Goal: Task Accomplishment & Management: Complete application form

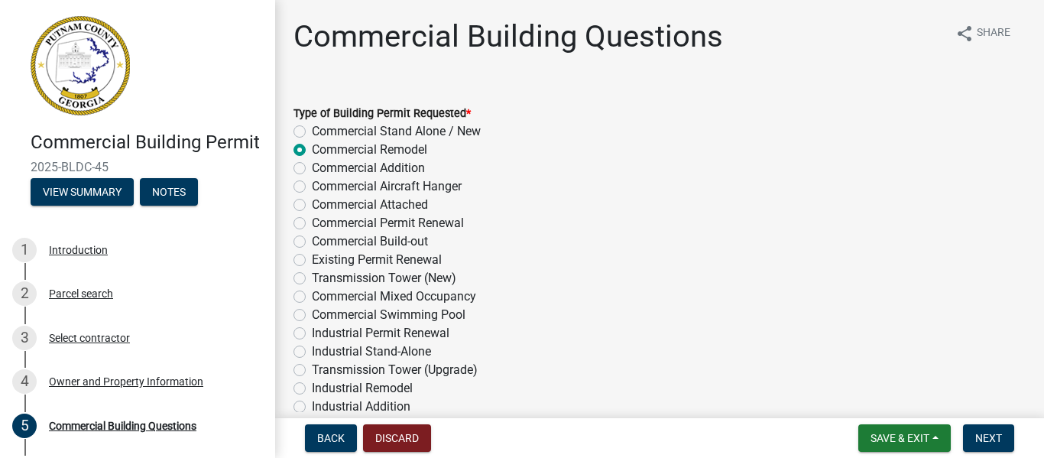
select select "57fcfe13-a5be-446e-a688-93f9a060571f"
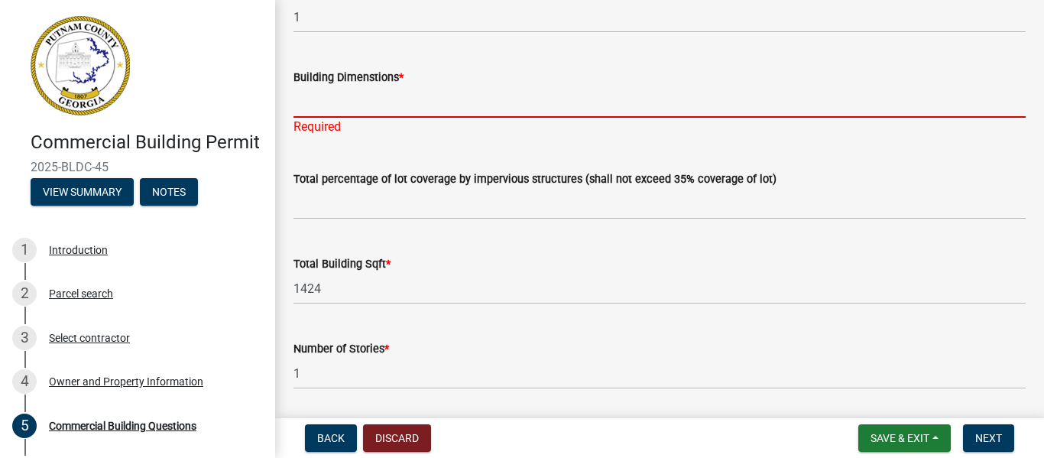
click at [14, 109] on link at bounding box center [131, 65] width 238 height 107
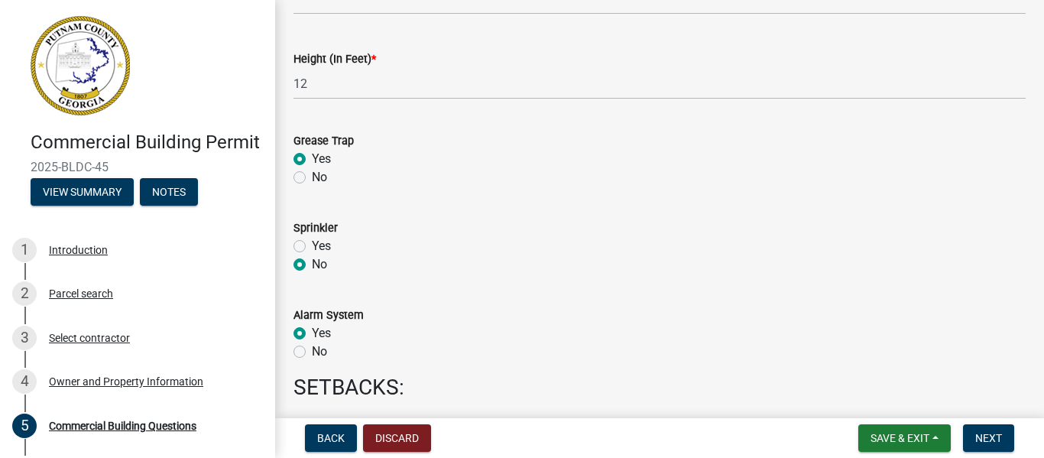
scroll to position [1753, 0]
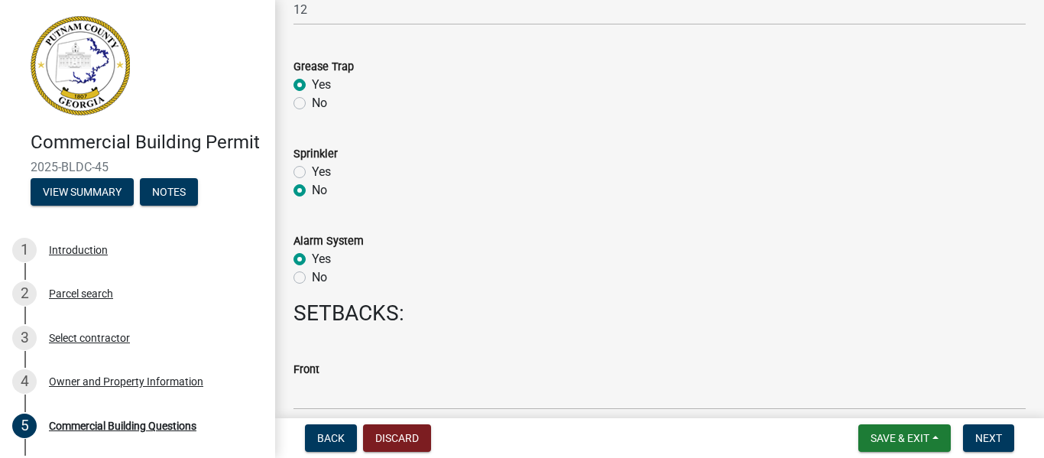
click at [312, 279] on label "No" at bounding box center [319, 277] width 15 height 18
click at [312, 278] on input "No" at bounding box center [317, 273] width 10 height 10
radio input "true"
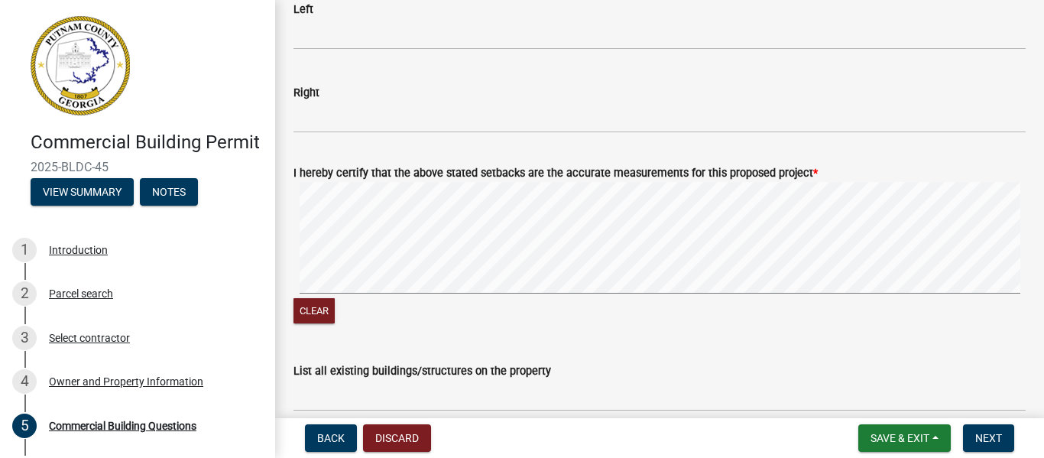
scroll to position [2364, 0]
click at [325, 307] on button "Clear" at bounding box center [314, 309] width 41 height 25
click at [1039, 412] on div "Commercial Building Permit 2025-BLDC-45 View Summary Notes 1 Introduction 2 Par…" at bounding box center [522, 229] width 1044 height 458
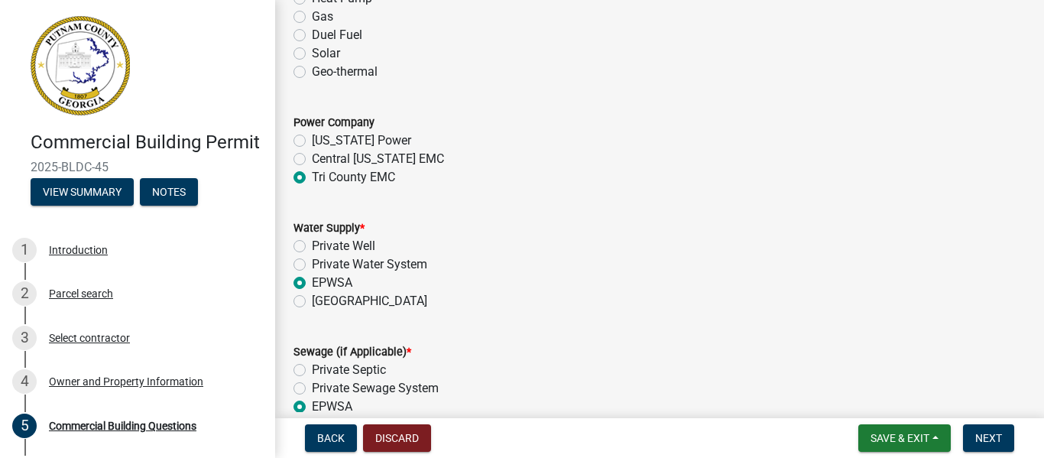
scroll to position [2853, 0]
click at [312, 139] on label "[US_STATE] Power" at bounding box center [361, 139] width 99 height 18
click at [312, 139] on input "[US_STATE] Power" at bounding box center [317, 135] width 10 height 10
radio input "true"
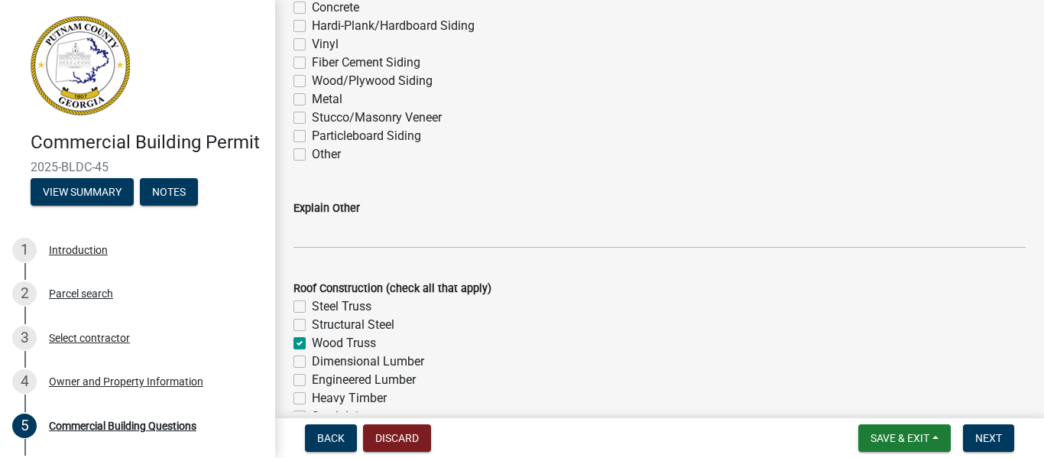
scroll to position [3933, 0]
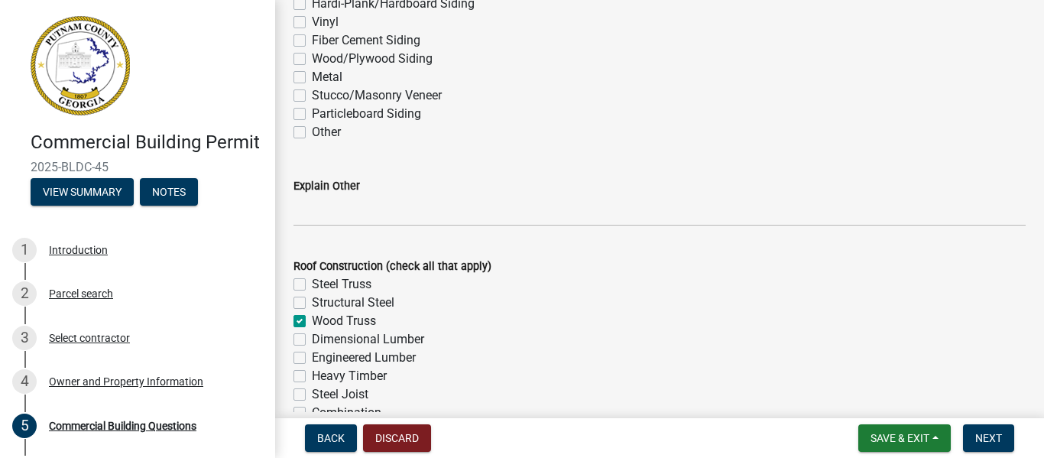
click at [312, 285] on label "Steel Truss" at bounding box center [342, 284] width 60 height 18
click at [312, 285] on input "Steel Truss" at bounding box center [317, 280] width 10 height 10
checkbox input "true"
checkbox input "false"
checkbox input "true"
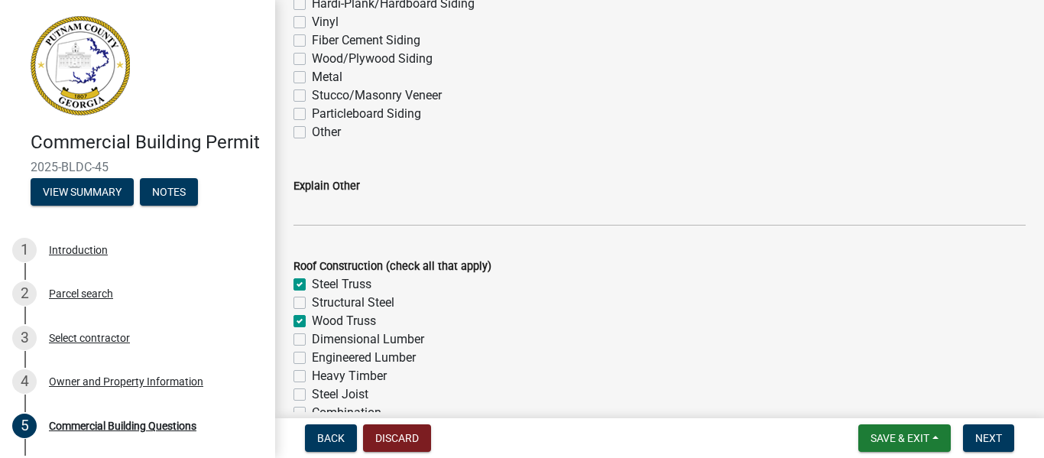
checkbox input "false"
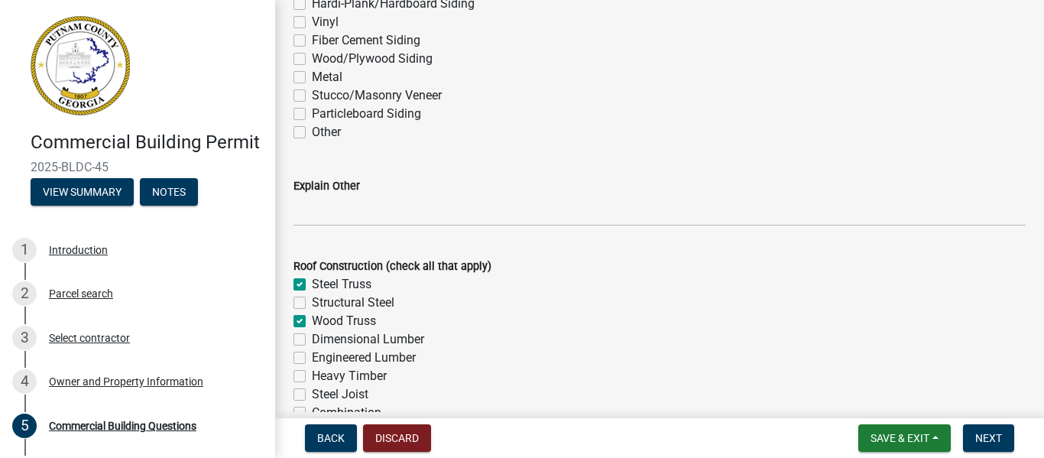
click at [312, 328] on label "Wood Truss" at bounding box center [344, 321] width 64 height 18
click at [312, 322] on input "Wood Truss" at bounding box center [317, 317] width 10 height 10
checkbox input "false"
checkbox input "true"
checkbox input "false"
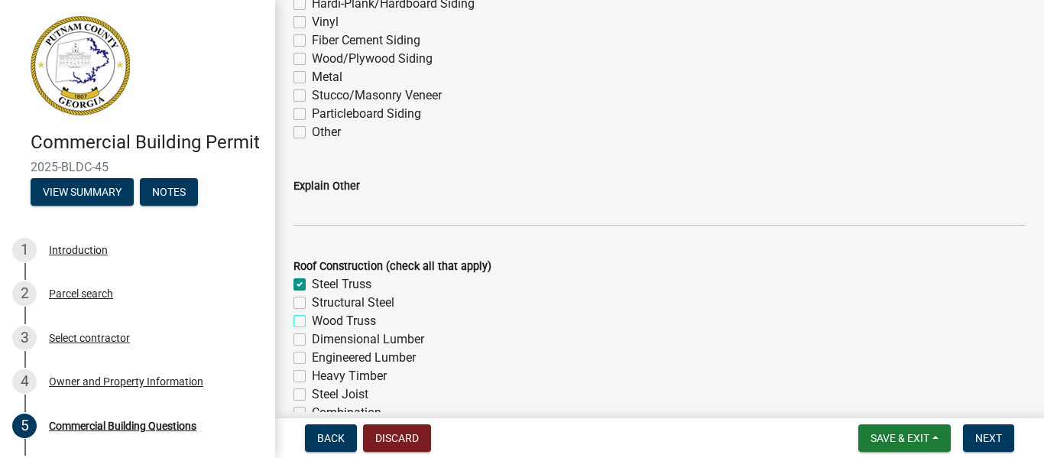
checkbox input "false"
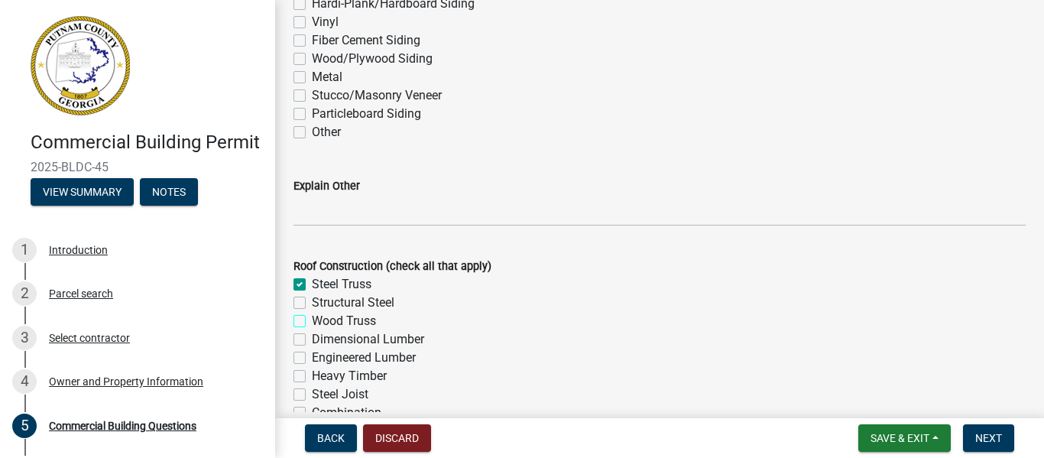
checkbox input "false"
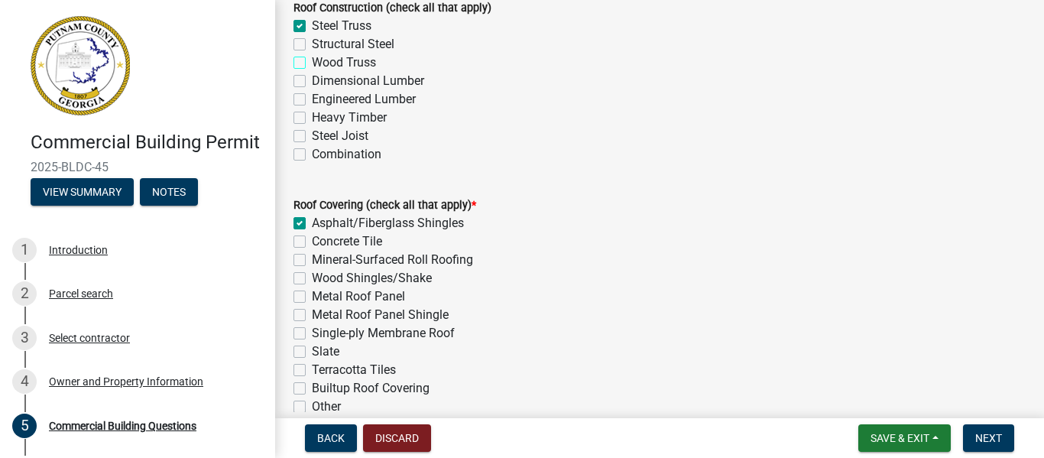
scroll to position [4199, 0]
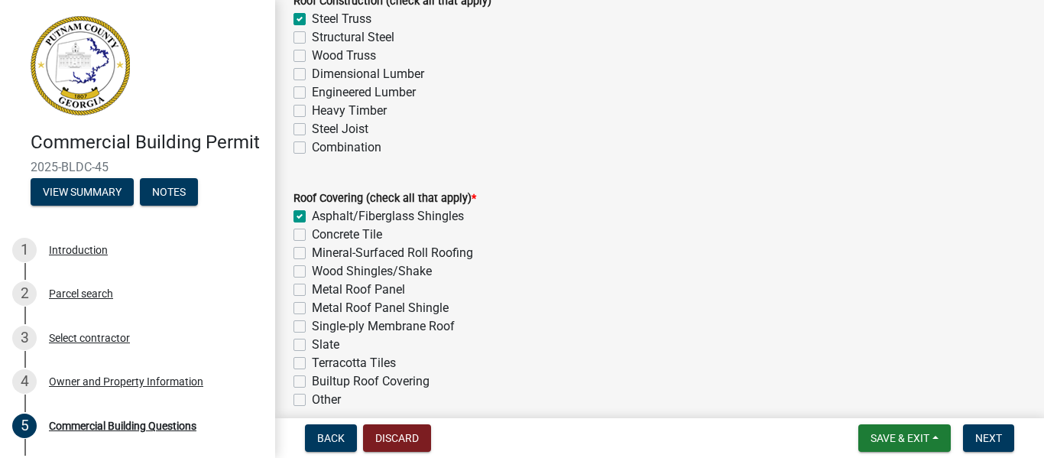
click at [312, 328] on label "Single-ply Membrane Roof" at bounding box center [383, 326] width 143 height 18
click at [312, 327] on input "Single-ply Membrane Roof" at bounding box center [317, 322] width 10 height 10
checkbox input "true"
checkbox input "false"
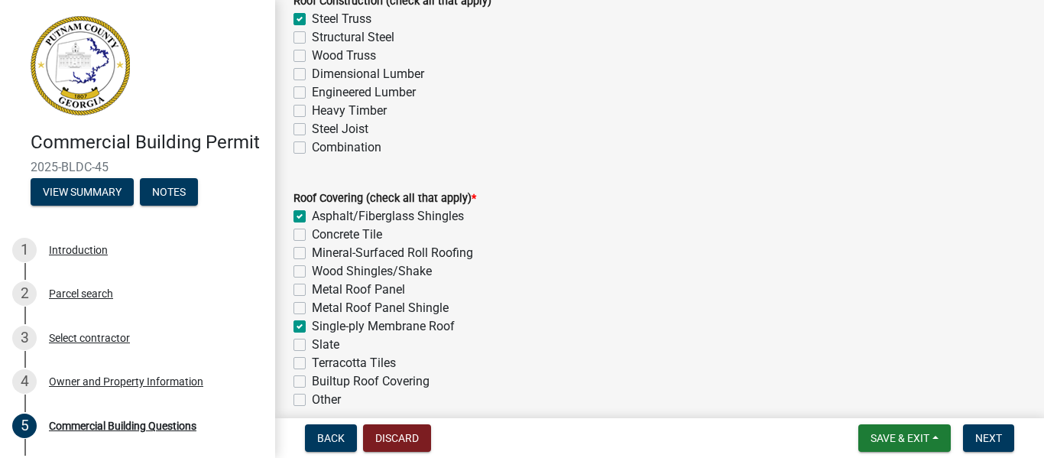
checkbox input "false"
checkbox input "true"
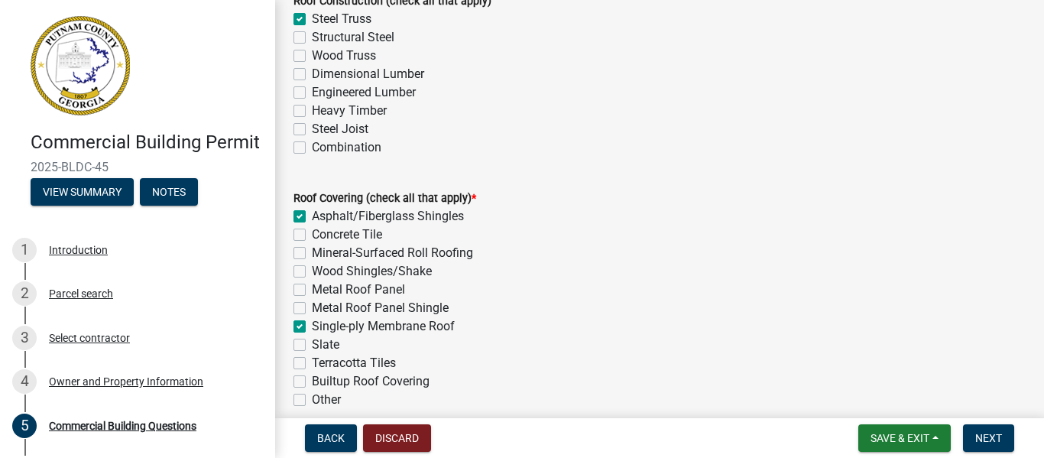
checkbox input "false"
click at [312, 235] on label "Concrete Tile" at bounding box center [347, 234] width 70 height 18
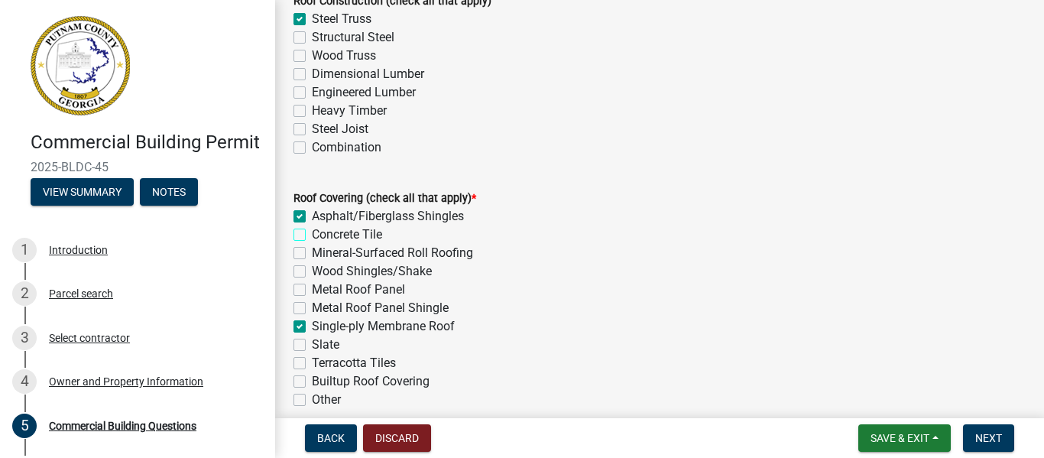
click at [312, 235] on input "Concrete Tile" at bounding box center [317, 230] width 10 height 10
checkbox input "true"
checkbox input "false"
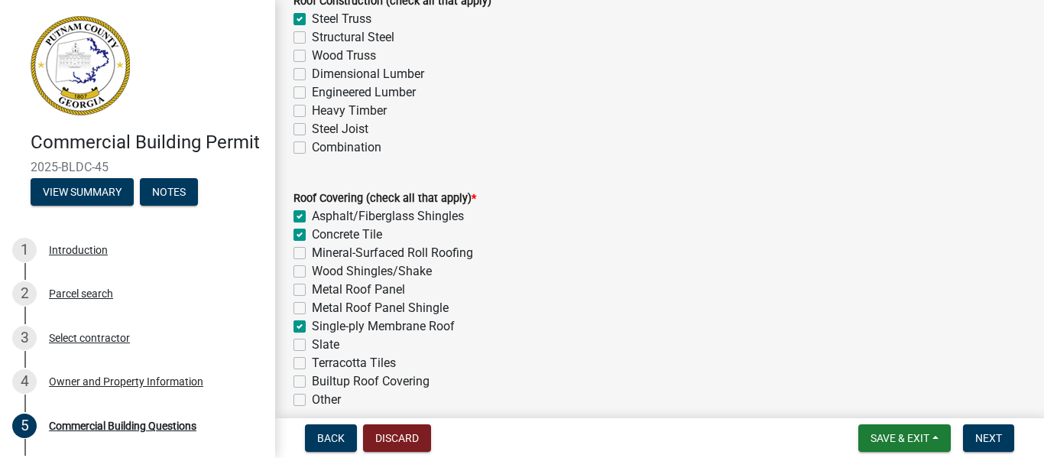
checkbox input "false"
checkbox input "true"
checkbox input "false"
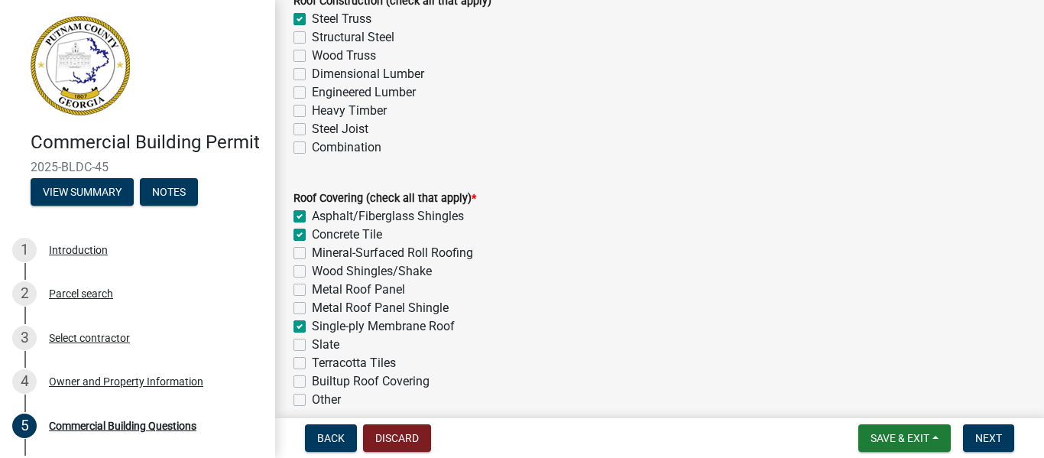
checkbox input "false"
click at [312, 255] on label "Mineral-Surfaced Roll Roofing" at bounding box center [392, 253] width 161 height 18
click at [312, 254] on input "Mineral-Surfaced Roll Roofing" at bounding box center [317, 249] width 10 height 10
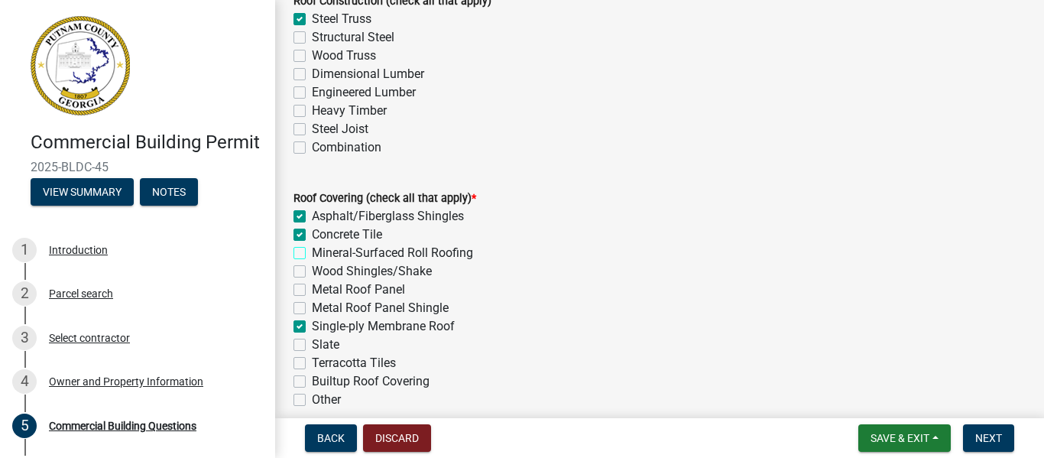
checkbox input "true"
checkbox input "false"
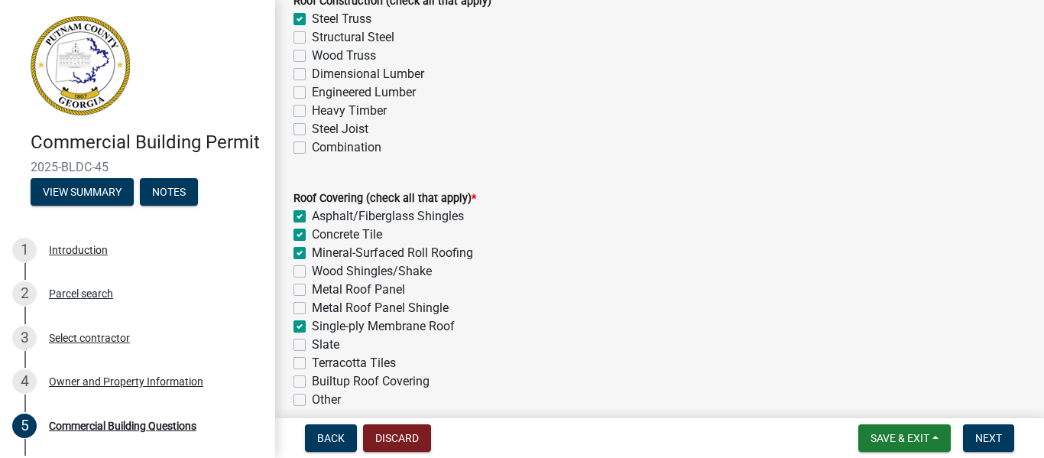
checkbox input "false"
checkbox input "true"
checkbox input "false"
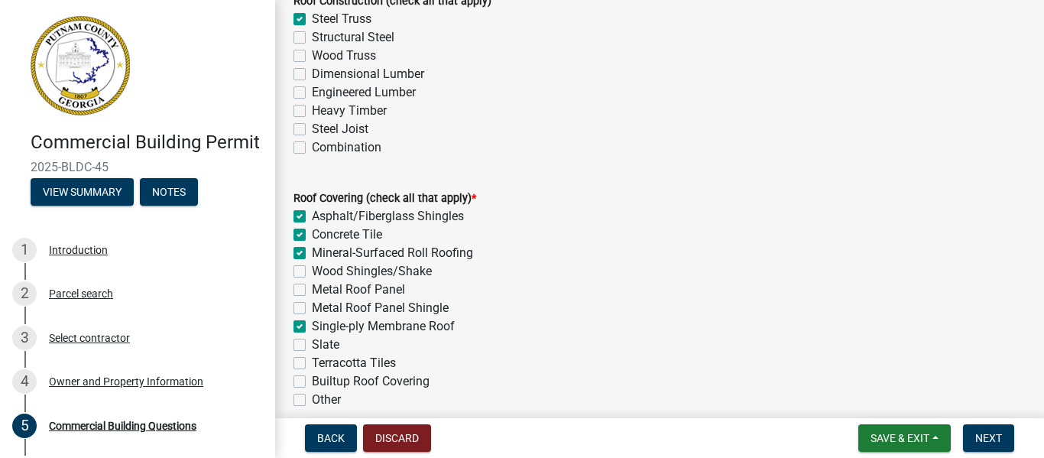
checkbox input "false"
click at [312, 214] on label "Asphalt/Fiberglass Shingles" at bounding box center [388, 216] width 152 height 18
click at [312, 214] on input "Asphalt/Fiberglass Shingles" at bounding box center [317, 212] width 10 height 10
checkbox input "false"
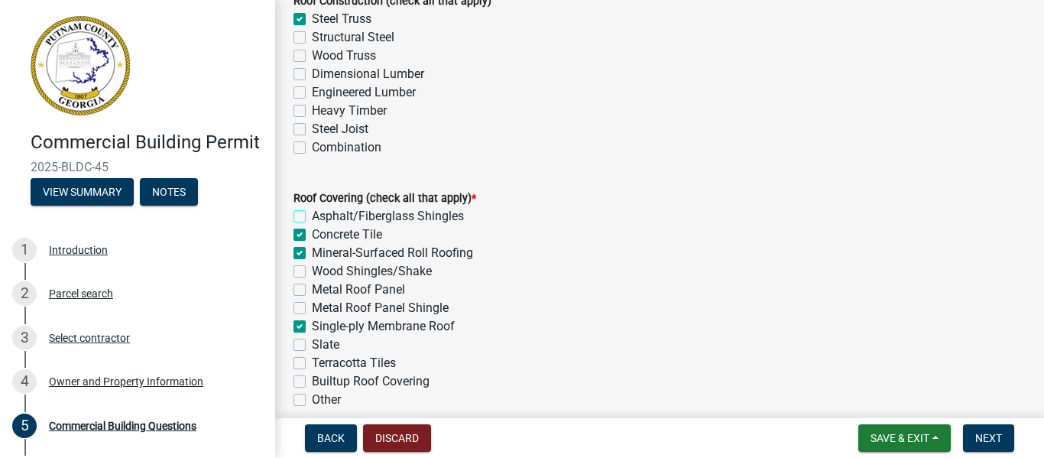
checkbox input "true"
checkbox input "false"
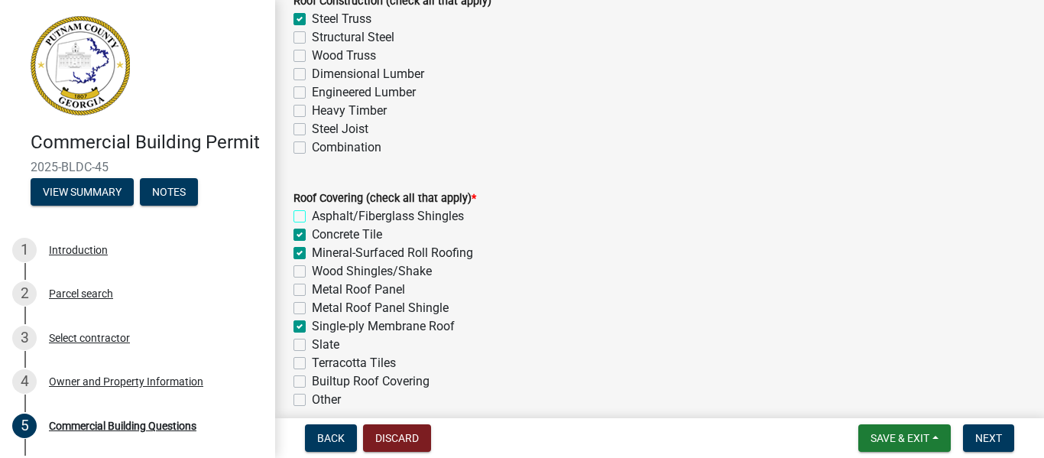
checkbox input "true"
checkbox input "false"
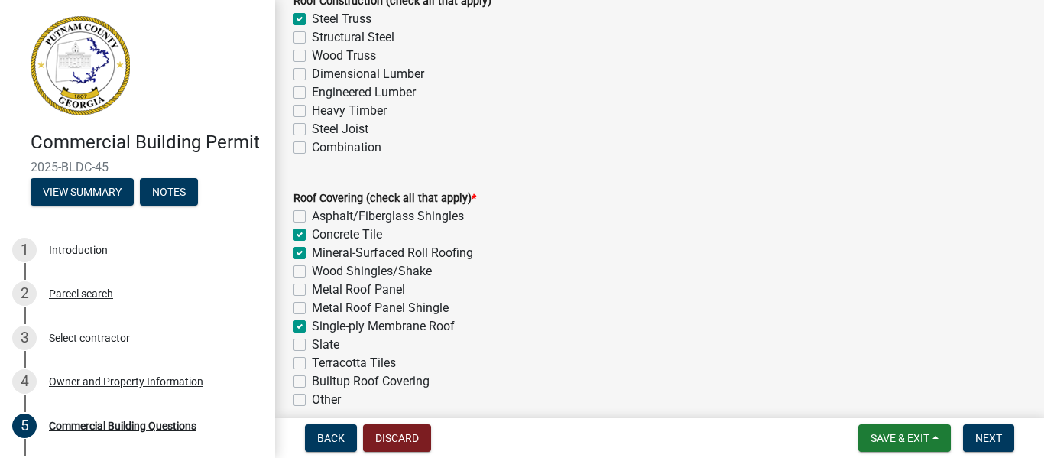
click at [312, 238] on label "Concrete Tile" at bounding box center [347, 234] width 70 height 18
click at [312, 235] on input "Concrete Tile" at bounding box center [317, 230] width 10 height 10
checkbox input "false"
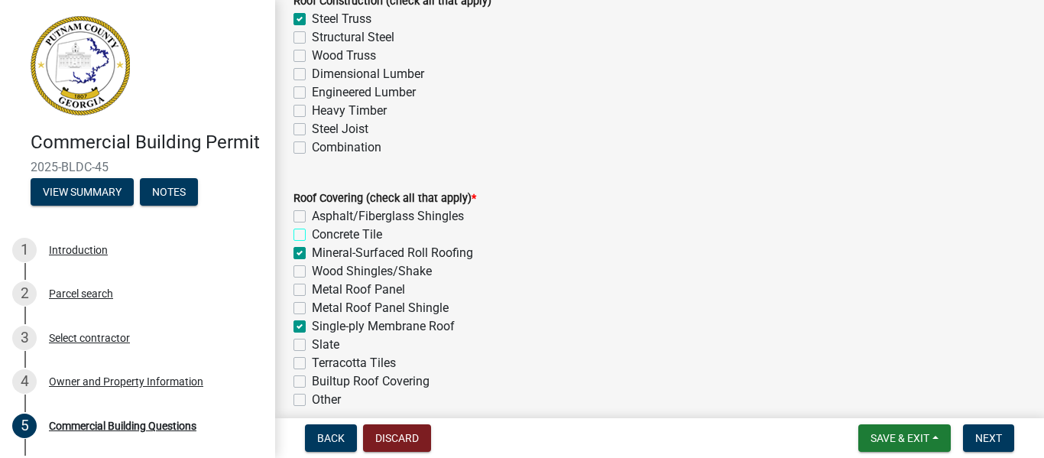
checkbox input "true"
checkbox input "false"
checkbox input "true"
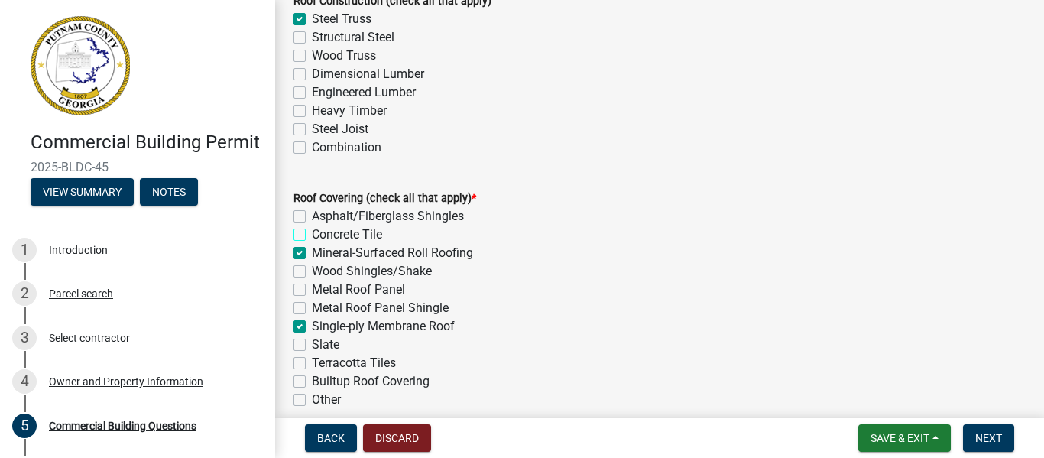
checkbox input "false"
click at [312, 256] on label "Mineral-Surfaced Roll Roofing" at bounding box center [392, 253] width 161 height 18
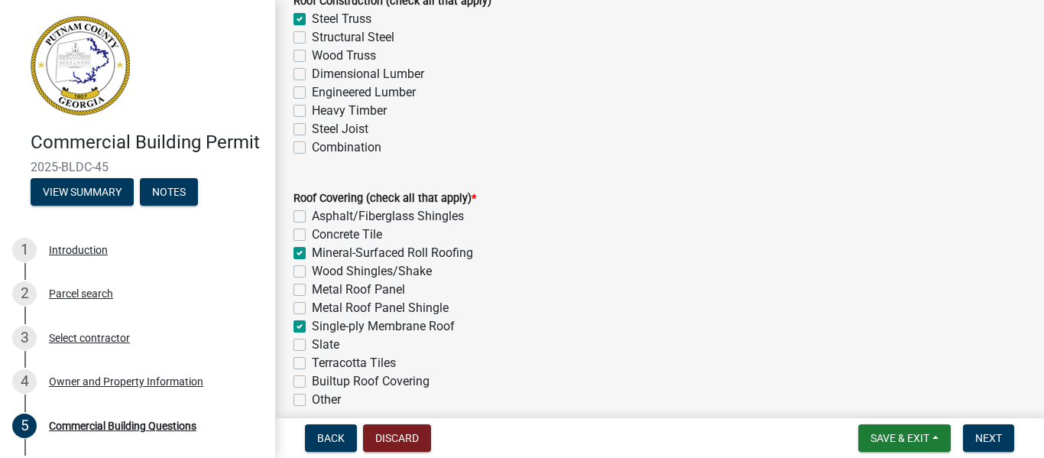
click at [312, 254] on input "Mineral-Surfaced Roll Roofing" at bounding box center [317, 249] width 10 height 10
checkbox input "false"
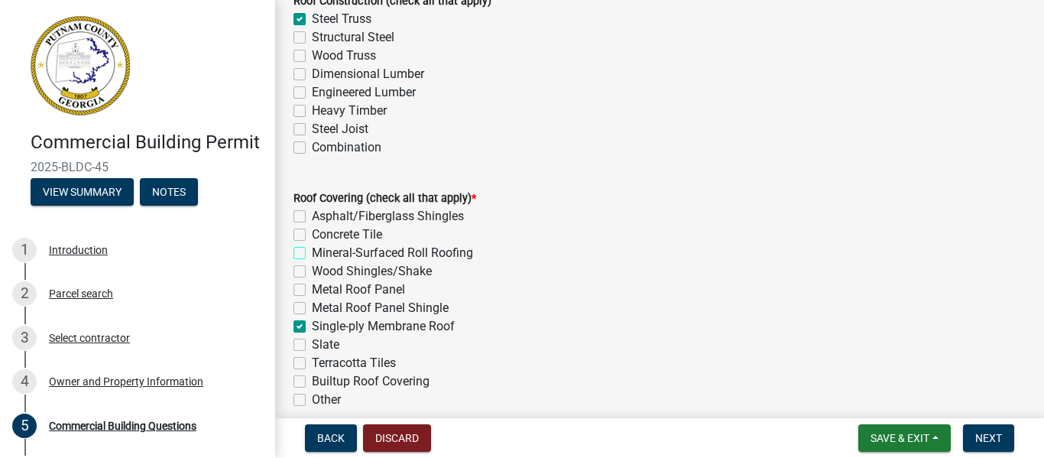
checkbox input "false"
checkbox input "true"
checkbox input "false"
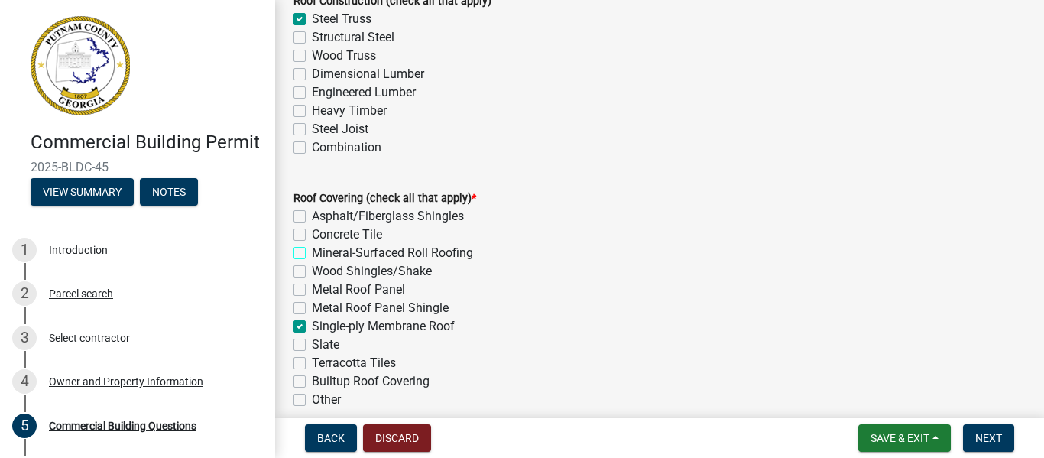
checkbox input "false"
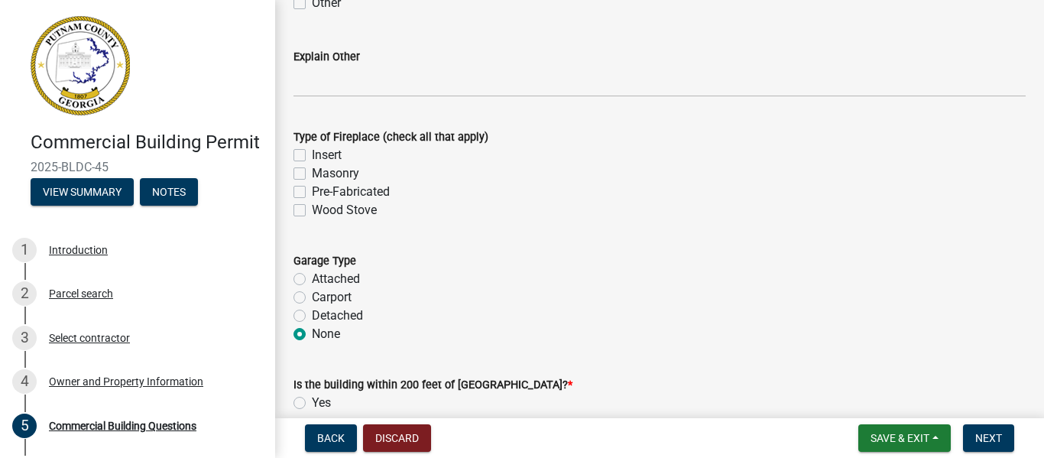
scroll to position [4596, 0]
click at [1043, 416] on div "Commercial Building Permit 2025-BLDC-45 View Summary Notes 1 Introduction 2 Par…" at bounding box center [522, 229] width 1044 height 458
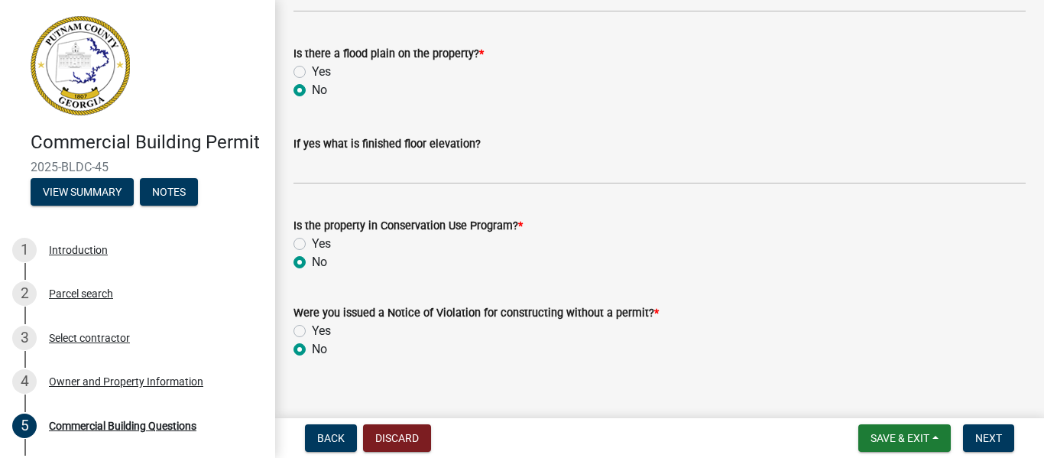
scroll to position [5289, 0]
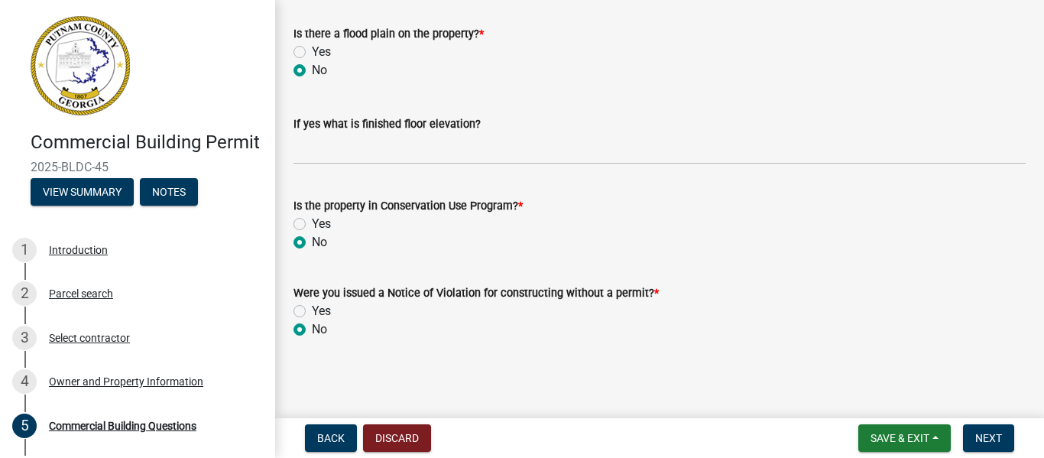
click at [1037, 416] on div "Commercial Building Permit 2025-BLDC-45 View Summary Notes 1 Introduction 2 Par…" at bounding box center [522, 229] width 1044 height 458
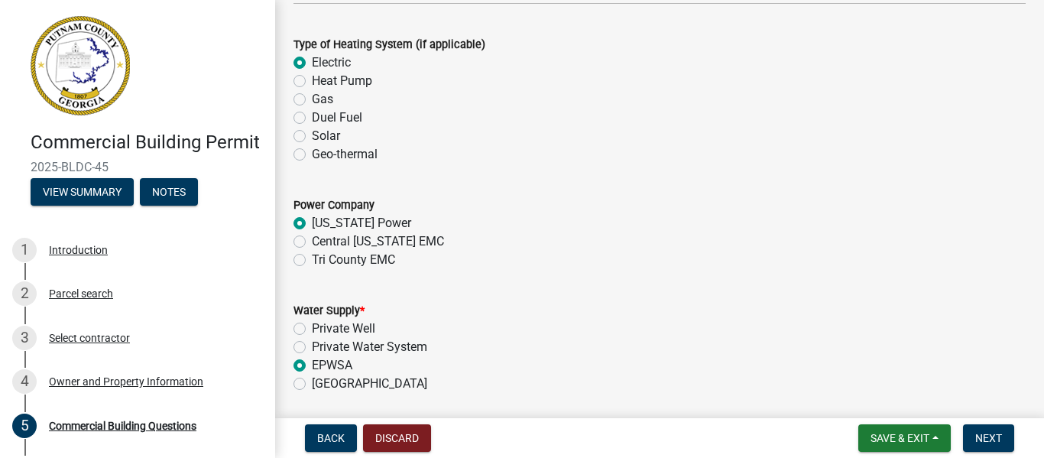
scroll to position [2409, 0]
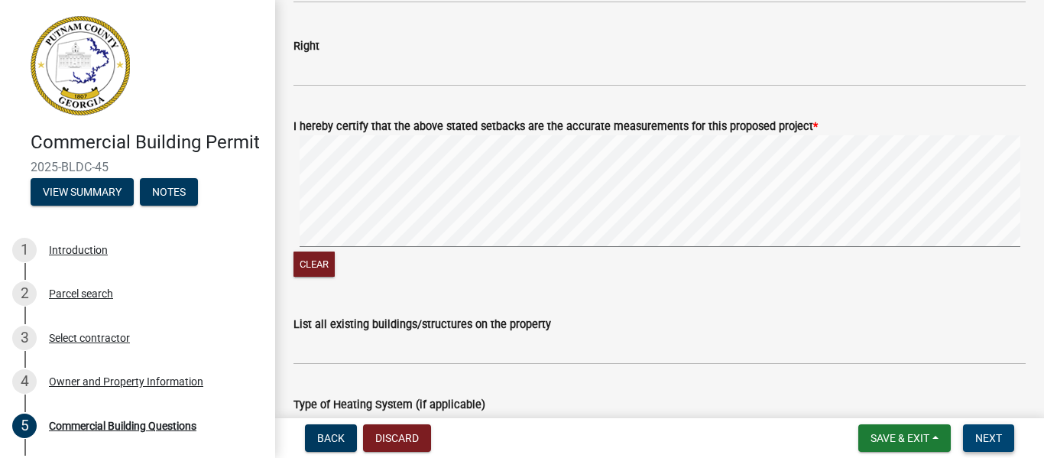
click at [993, 436] on span "Next" at bounding box center [988, 438] width 27 height 12
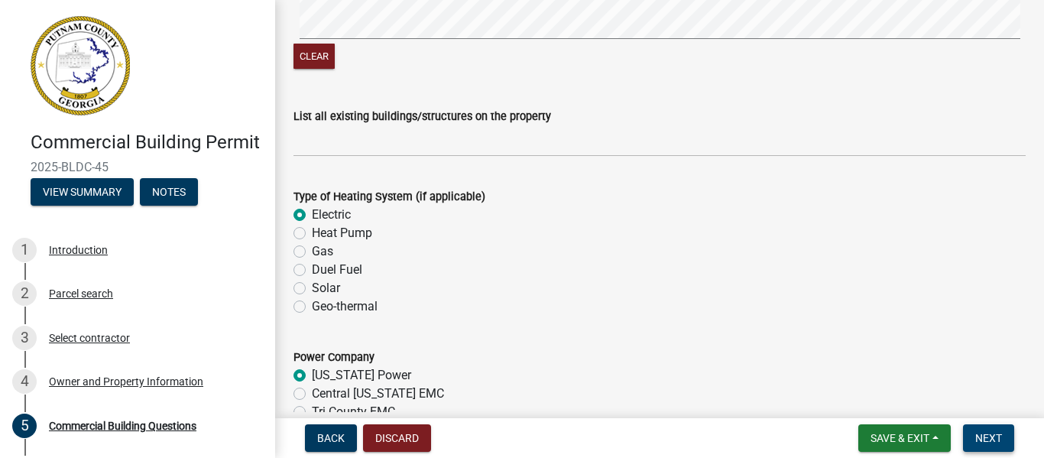
scroll to position [2623, 0]
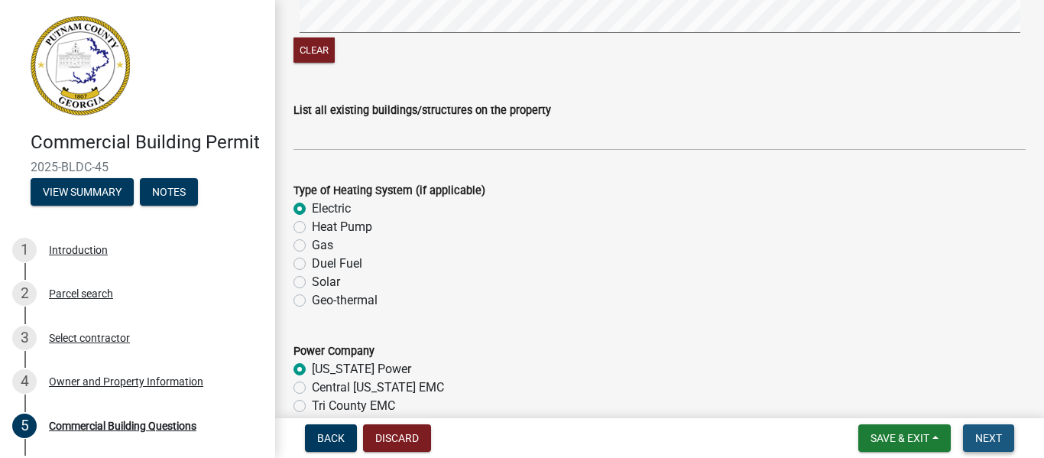
click at [986, 436] on span "Next" at bounding box center [988, 438] width 27 height 12
click at [898, 433] on span "Save & Exit" at bounding box center [900, 438] width 59 height 12
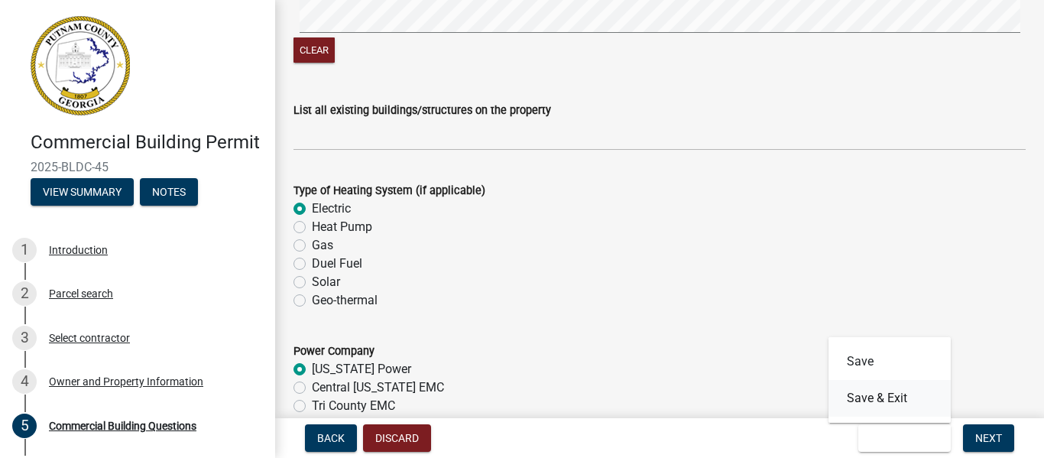
click at [905, 395] on button "Save & Exit" at bounding box center [890, 398] width 122 height 37
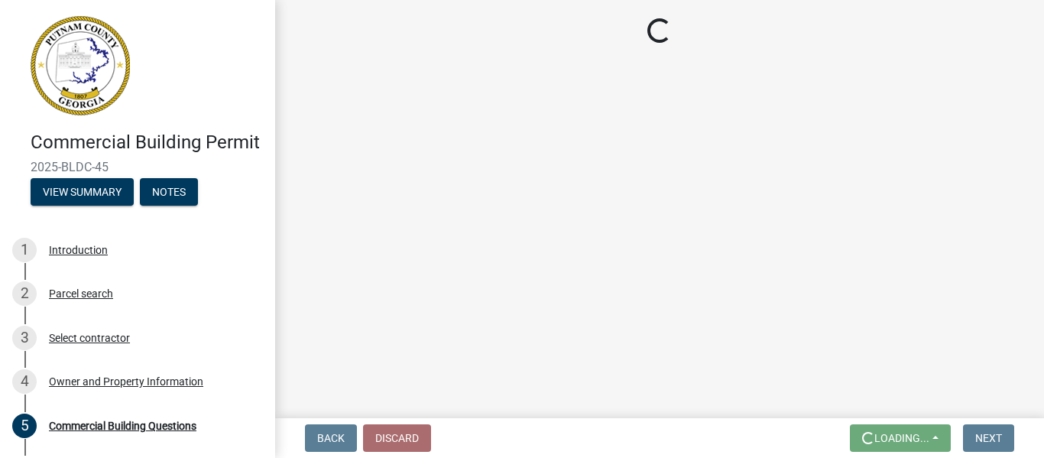
scroll to position [0, 0]
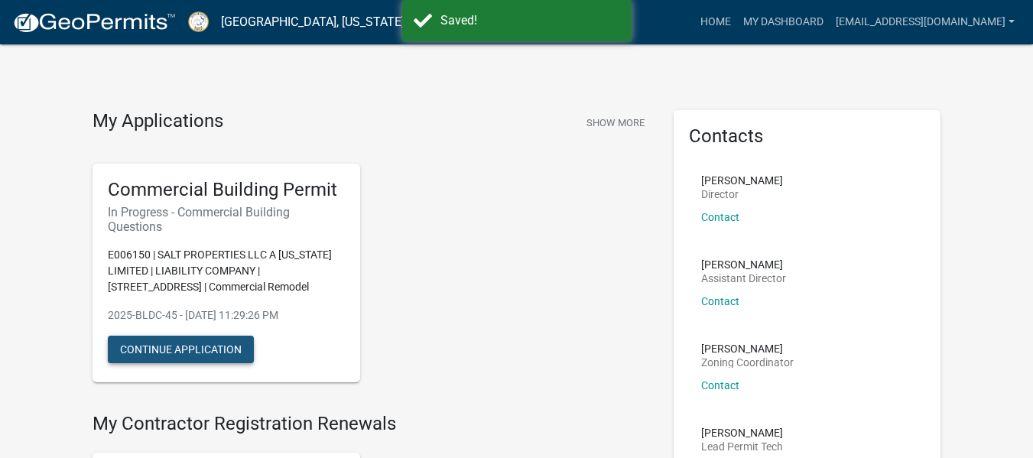
click at [229, 356] on button "Continue Application" at bounding box center [181, 350] width 146 height 28
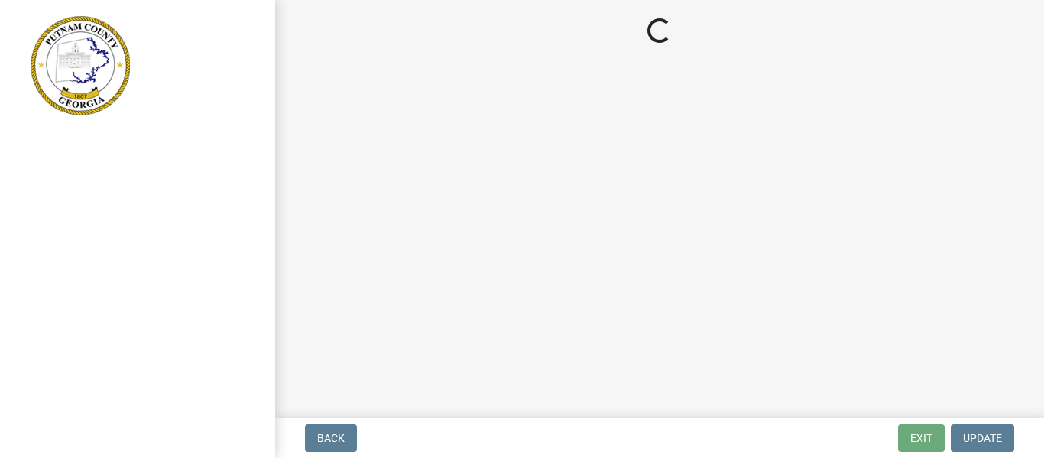
select select "57fcfe13-a5be-446e-a688-93f9a060571f"
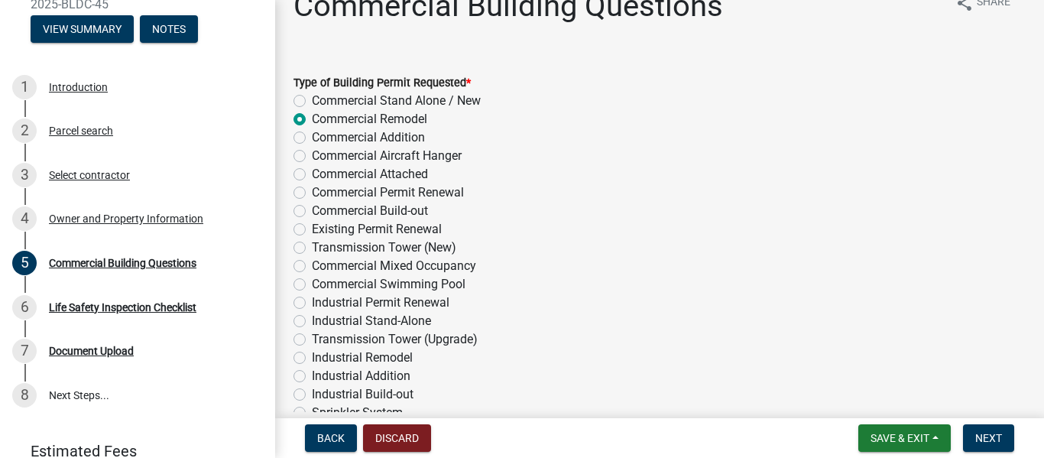
scroll to position [251, 0]
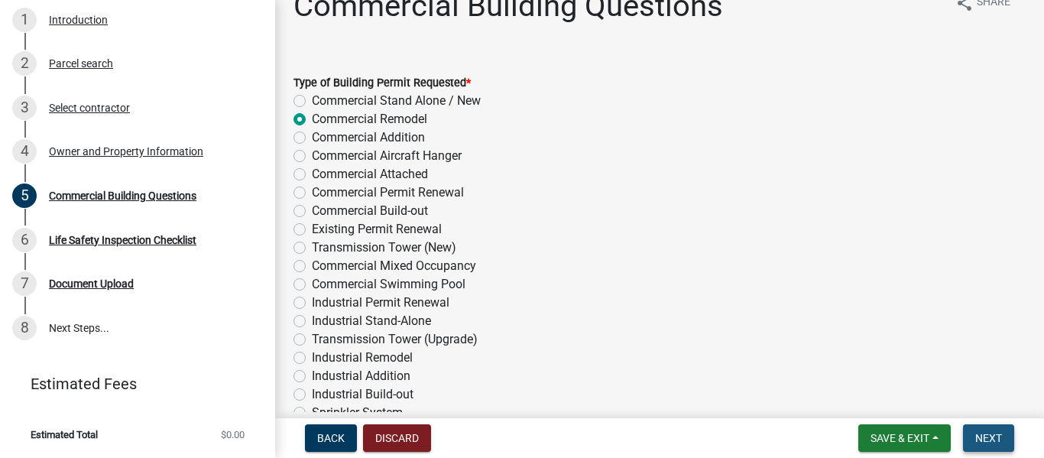
click at [990, 436] on span "Next" at bounding box center [988, 438] width 27 height 12
drag, startPoint x: 1025, startPoint y: 5, endPoint x: 698, endPoint y: 132, distance: 351.2
drag, startPoint x: 1038, startPoint y: 404, endPoint x: 179, endPoint y: 190, distance: 885.6
drag, startPoint x: 179, startPoint y: 190, endPoint x: 136, endPoint y: 196, distance: 43.2
click at [136, 196] on div "Commercial Building Questions" at bounding box center [123, 195] width 148 height 11
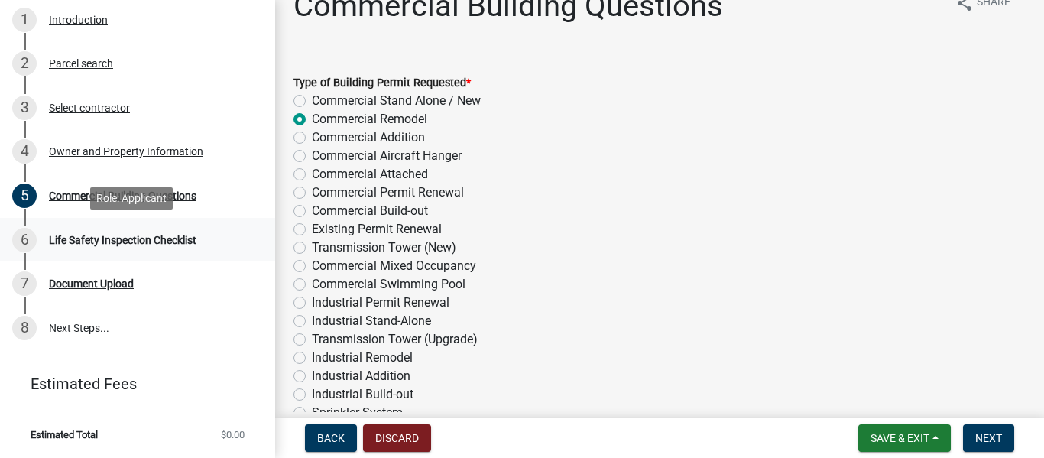
click at [128, 238] on div "Life Safety Inspection Checklist" at bounding box center [123, 240] width 148 height 11
click at [206, 197] on div "5 Commercial Building Questions" at bounding box center [131, 195] width 238 height 24
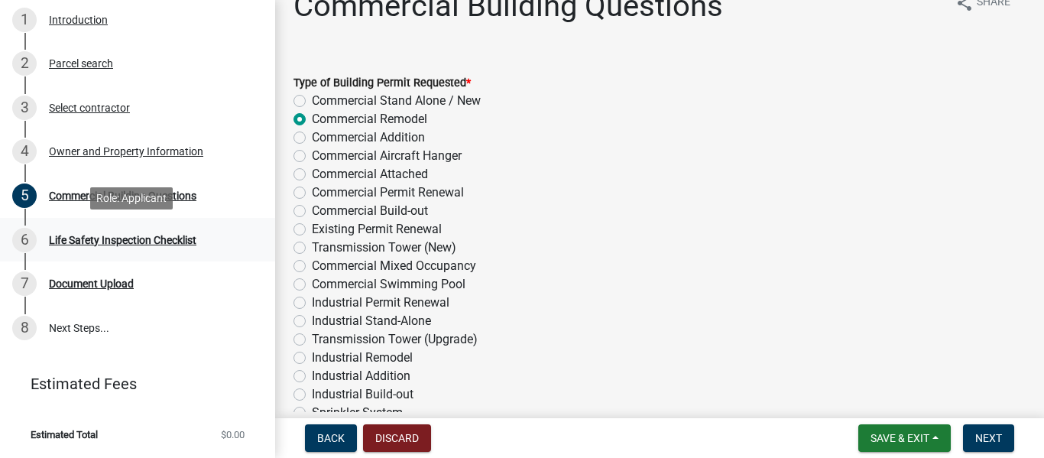
click at [129, 245] on div "Life Safety Inspection Checklist" at bounding box center [123, 240] width 148 height 11
click at [985, 430] on button "Next" at bounding box center [988, 438] width 51 height 28
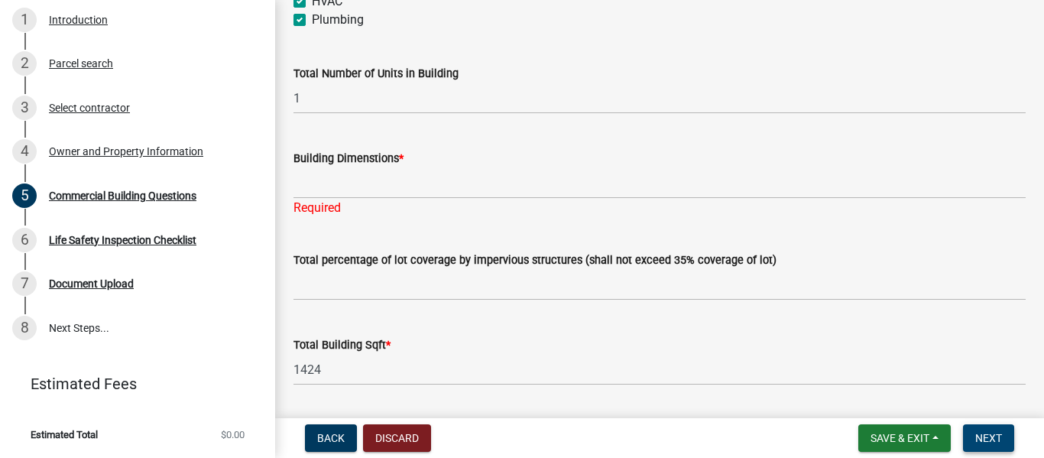
scroll to position [959, 0]
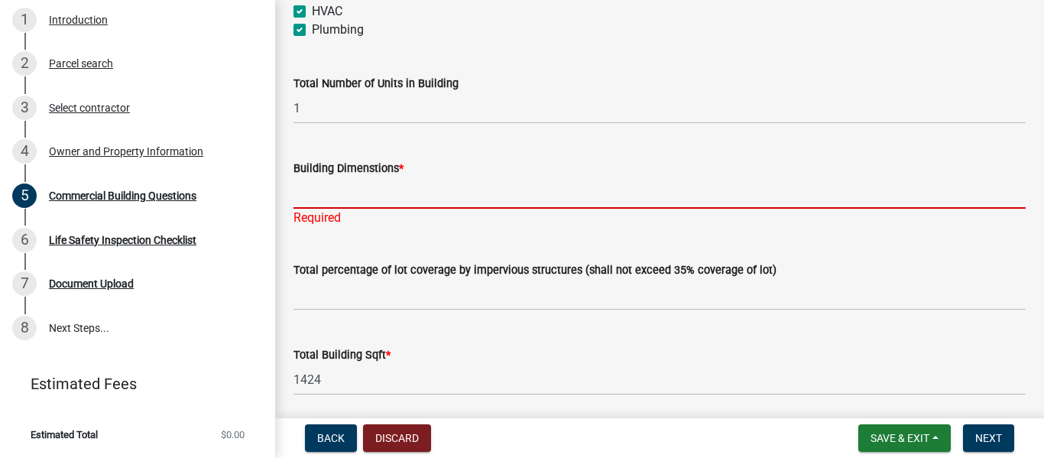
click at [332, 193] on input "Building Dimenstions *" at bounding box center [660, 192] width 732 height 31
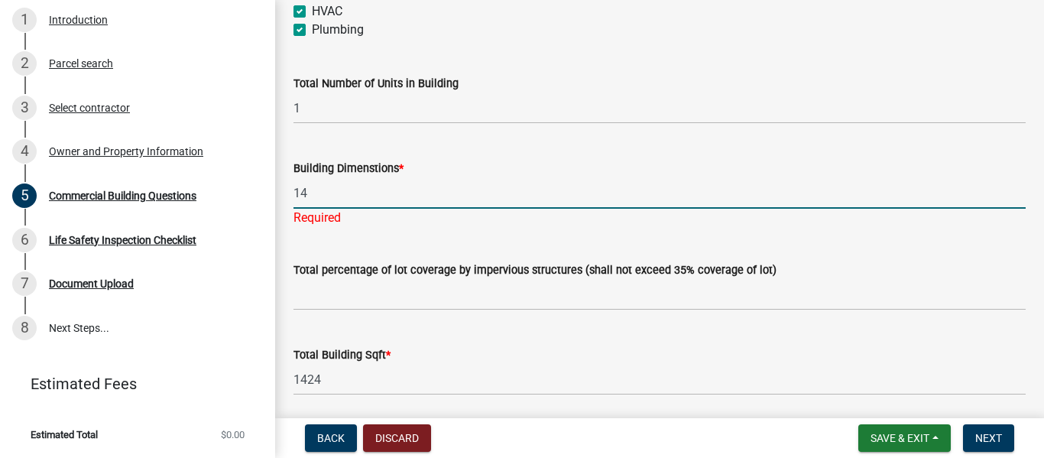
type input "1"
type input "59X42.5"
click at [988, 436] on span "Next" at bounding box center [988, 438] width 27 height 12
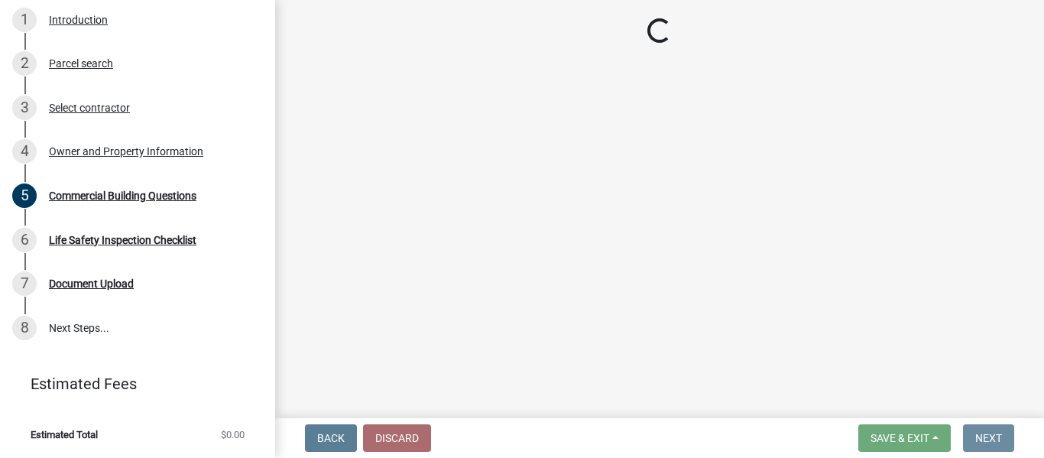
scroll to position [0, 0]
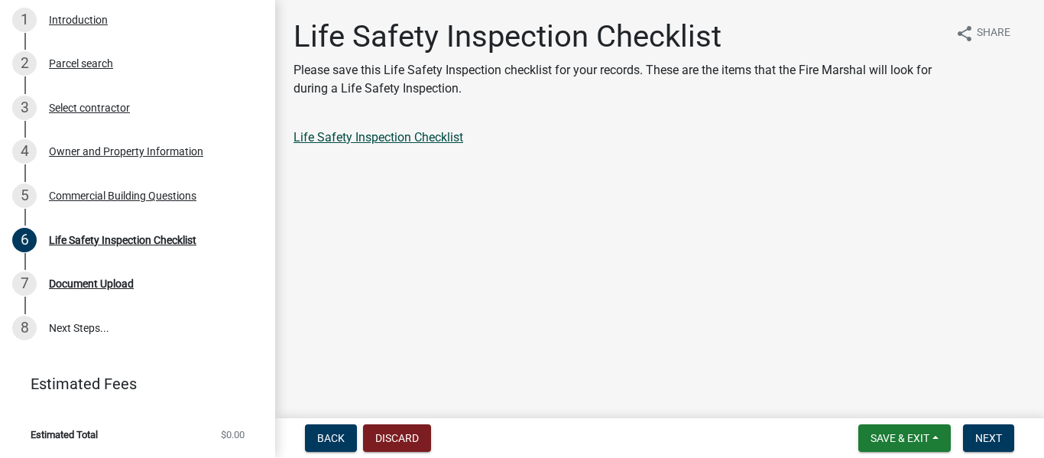
click at [392, 131] on link "Life Safety Inspection Checklist" at bounding box center [379, 137] width 170 height 15
click at [995, 430] on button "Next" at bounding box center [988, 438] width 51 height 28
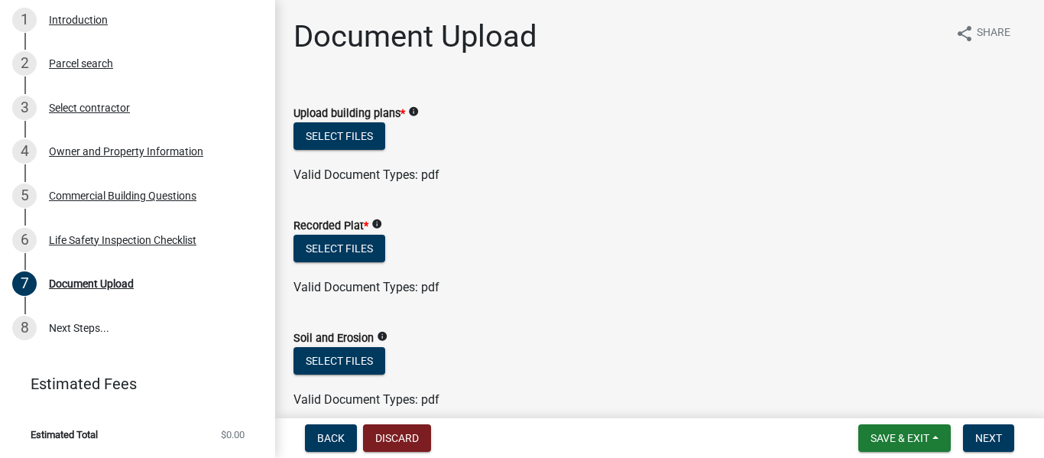
click at [378, 224] on icon "info" at bounding box center [376, 224] width 11 height 11
click at [472, 276] on ul at bounding box center [660, 272] width 732 height 12
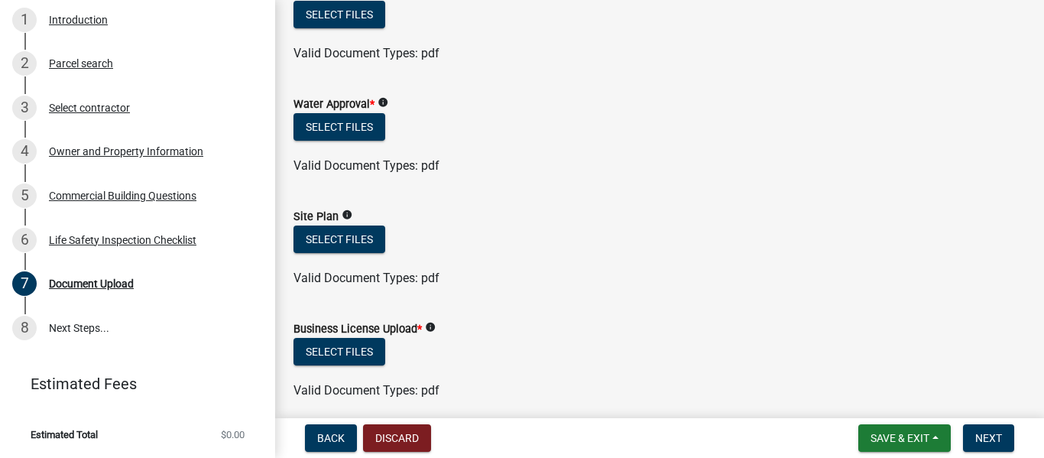
scroll to position [489, 0]
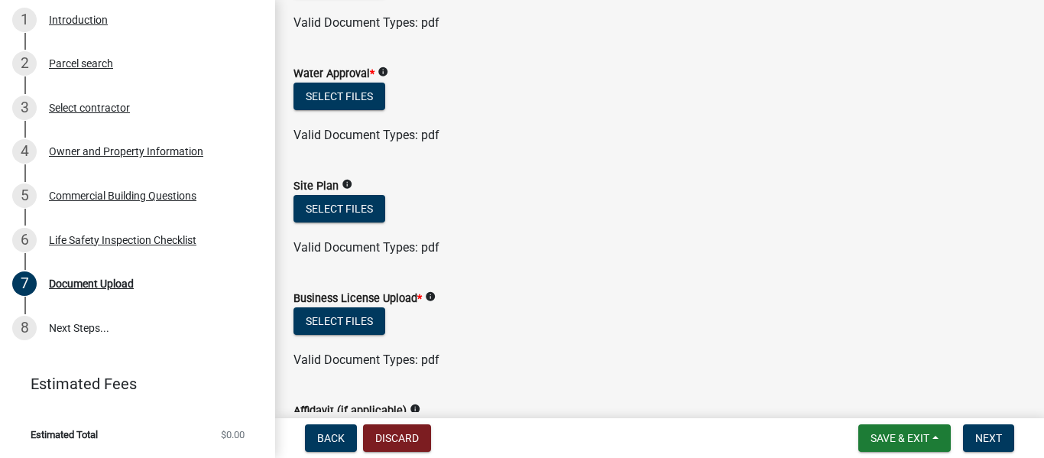
click at [433, 294] on icon "info" at bounding box center [430, 296] width 11 height 11
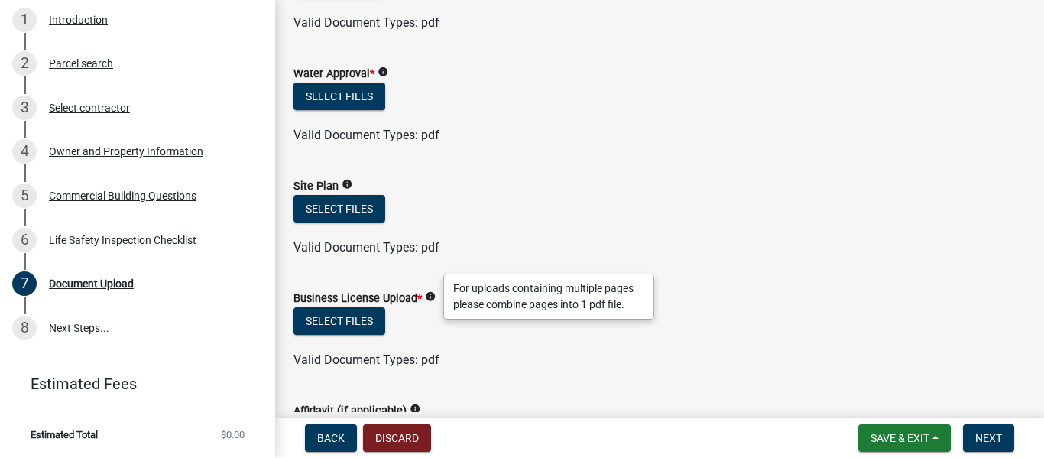
click at [461, 331] on div "Select files" at bounding box center [660, 322] width 732 height 31
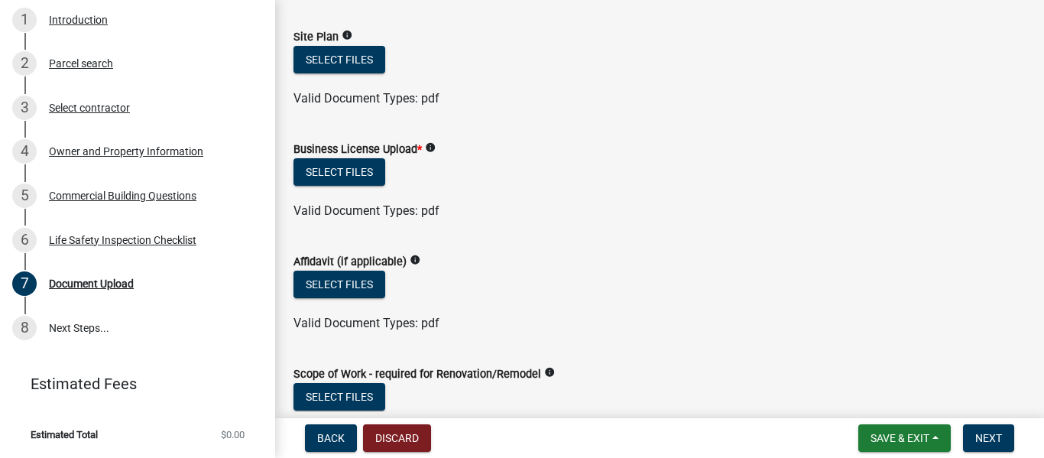
scroll to position [631, 0]
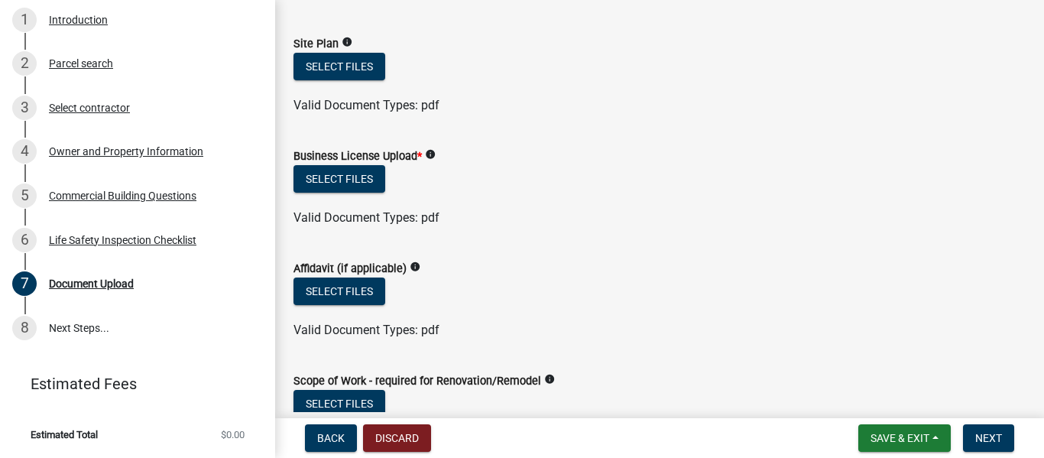
click at [433, 153] on icon "info" at bounding box center [430, 154] width 11 height 11
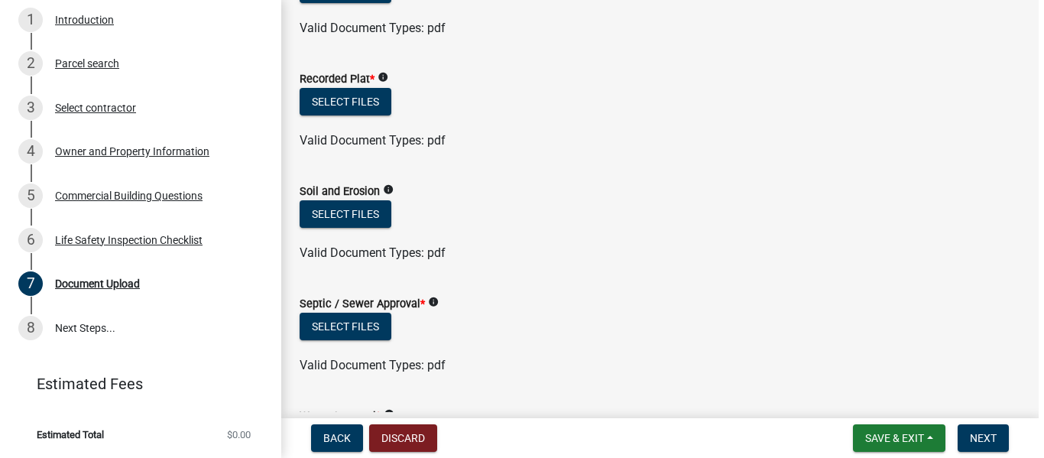
scroll to position [144, 0]
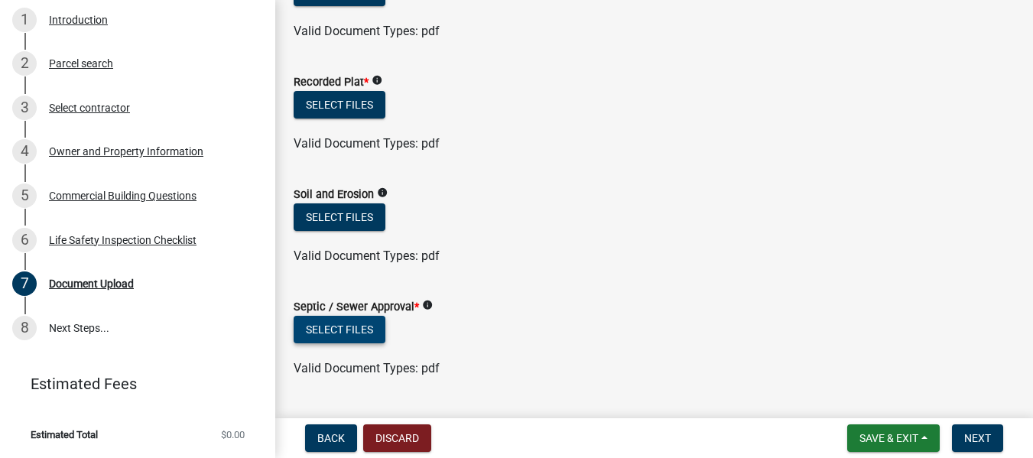
click at [311, 325] on button "Select files" at bounding box center [340, 330] width 92 height 28
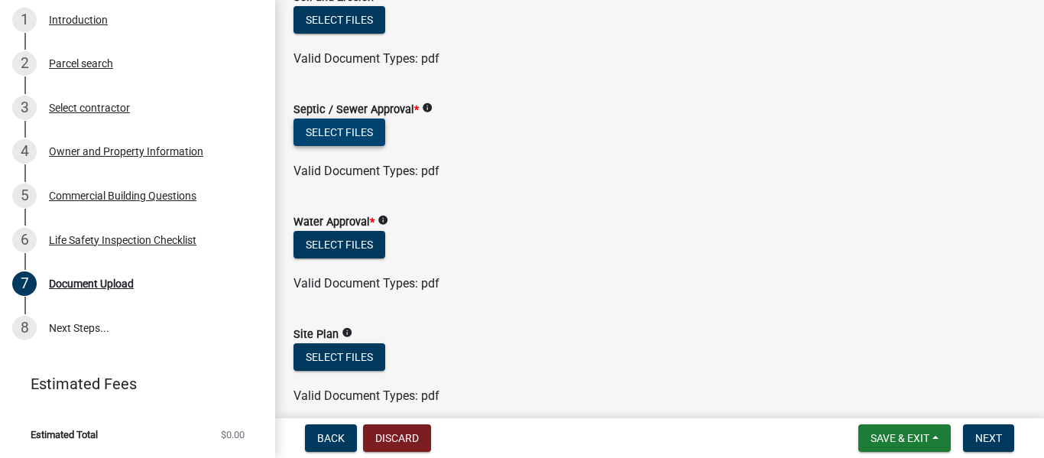
scroll to position [367, 0]
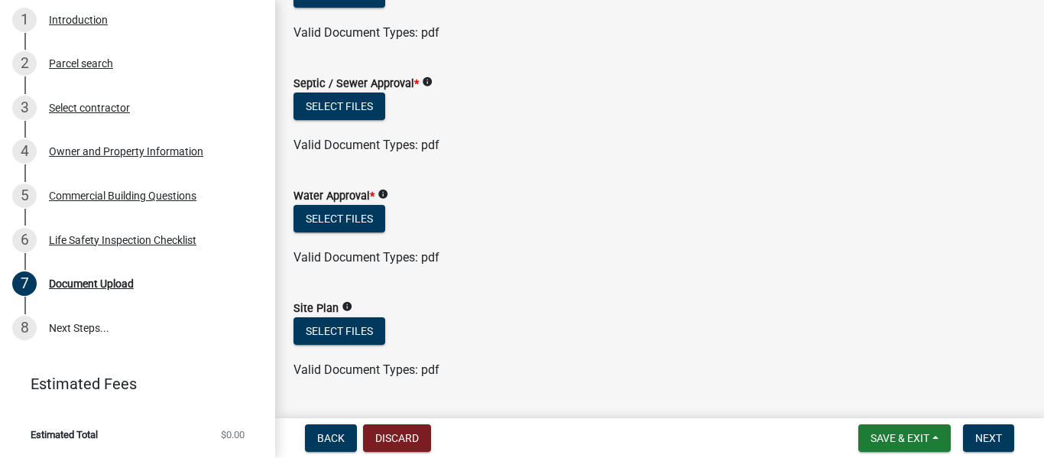
click at [1043, 414] on div "Commercial Building Permit 2025-BLDC-45 View Summary Notes 1 Introduction 2 Par…" at bounding box center [522, 229] width 1044 height 458
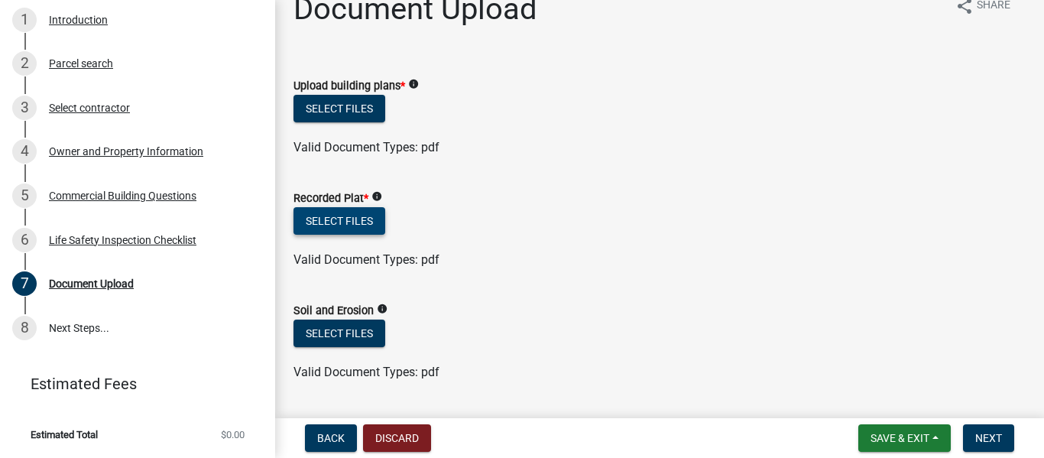
scroll to position [0, 0]
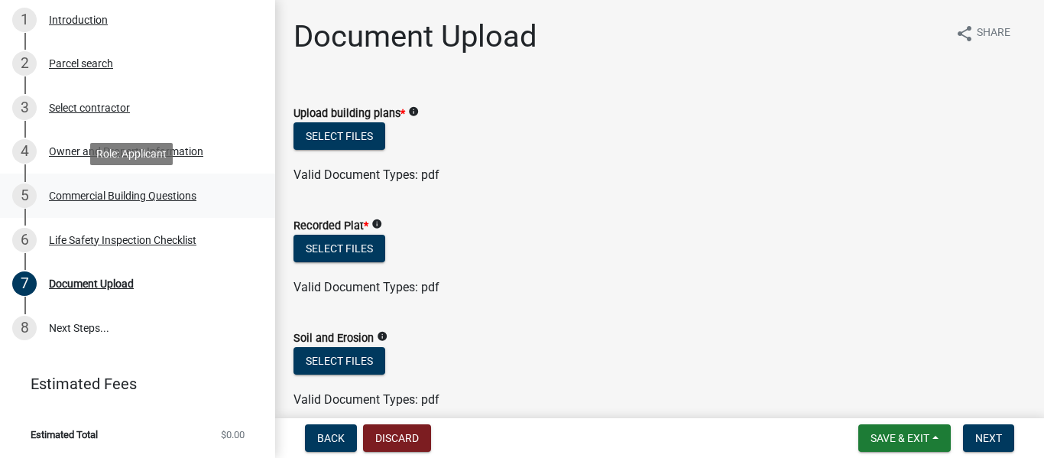
click at [154, 193] on div "Commercial Building Questions" at bounding box center [123, 195] width 148 height 11
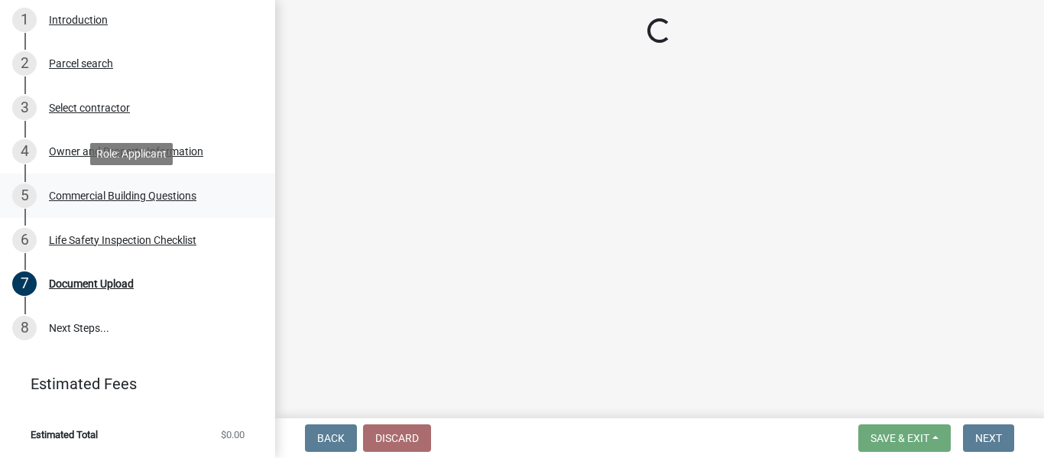
select select "57fcfe13-a5be-446e-a688-93f9a060571f"
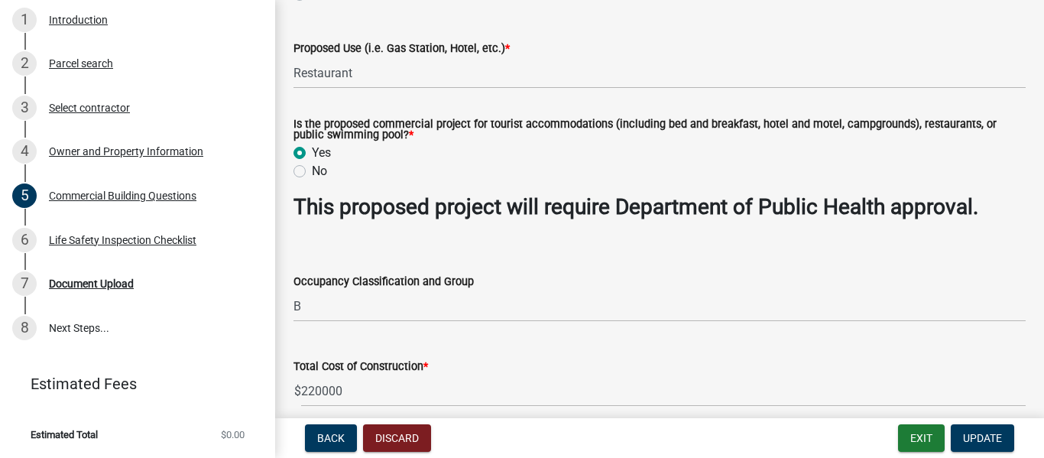
scroll to position [520, 0]
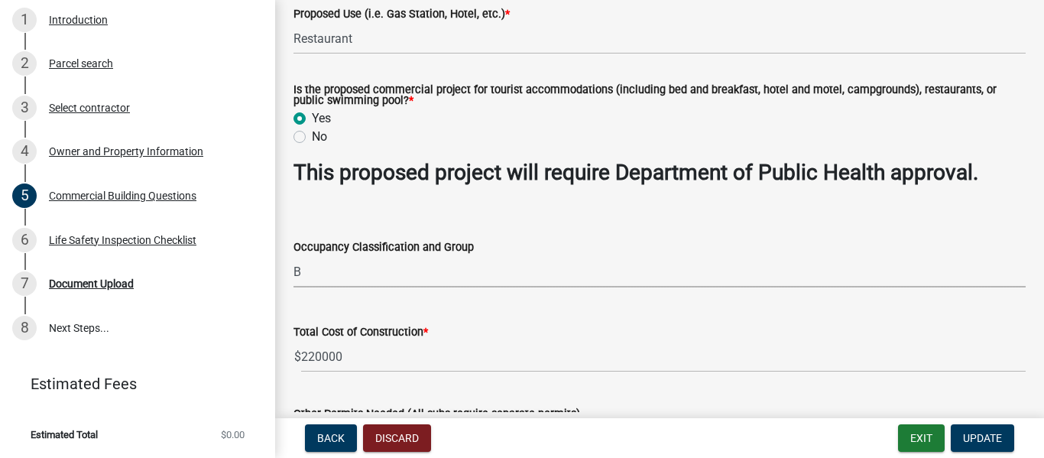
click at [496, 280] on select "Select Item... A-1 A-2 A-3 A-4 A-5 B M E F-1 F-2 R-1 R-2 R-3 R-4 H-1 H-2 H-4 H-…" at bounding box center [660, 271] width 732 height 31
click at [294, 257] on select "Select Item... A-1 A-2 A-3 A-4 A-5 B M E F-1 F-2 R-1 R-2 R-3 R-4 H-1 H-2 H-4 H-…" at bounding box center [660, 271] width 732 height 31
click at [613, 312] on div "Total Cost of Construction * $ 220000" at bounding box center [660, 336] width 732 height 71
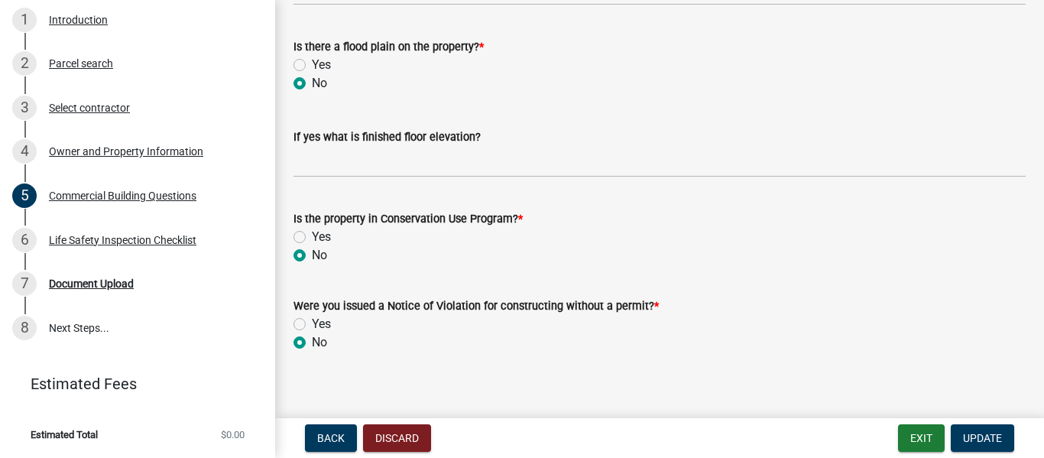
scroll to position [5271, 0]
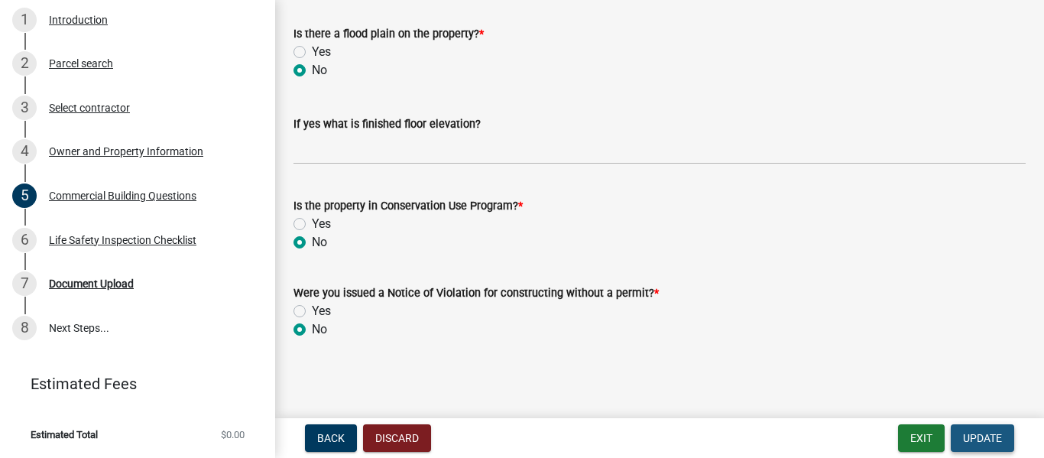
click at [981, 435] on span "Update" at bounding box center [982, 438] width 39 height 12
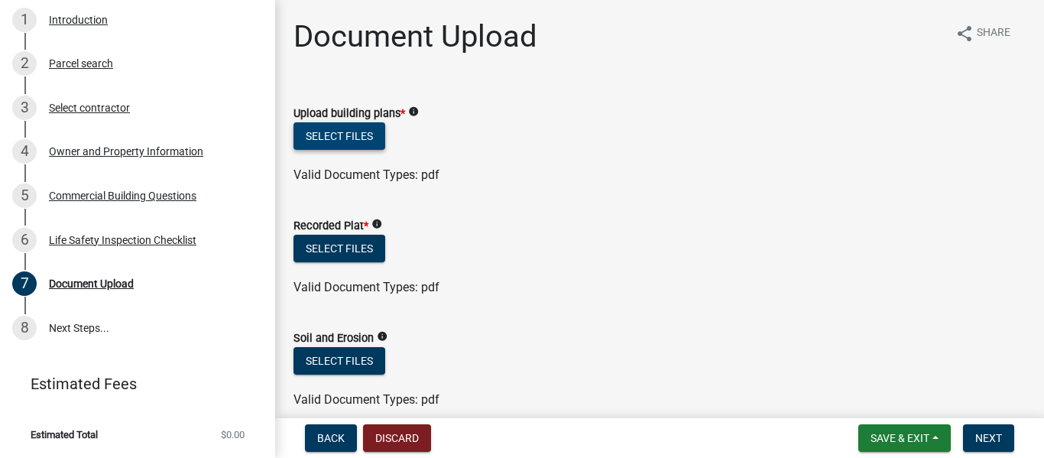
click at [365, 140] on button "Select files" at bounding box center [340, 136] width 92 height 28
click at [358, 128] on button "Select files" at bounding box center [340, 136] width 92 height 28
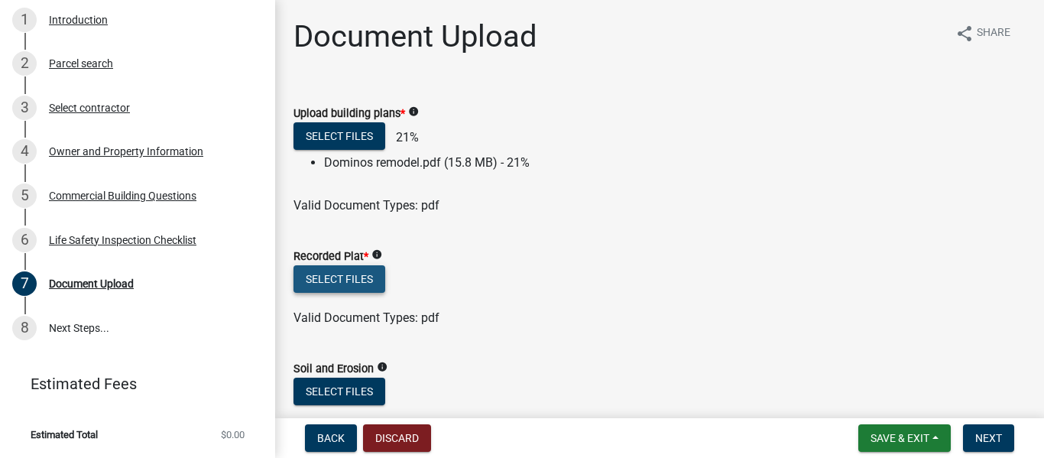
click at [360, 282] on button "Select files" at bounding box center [340, 279] width 92 height 28
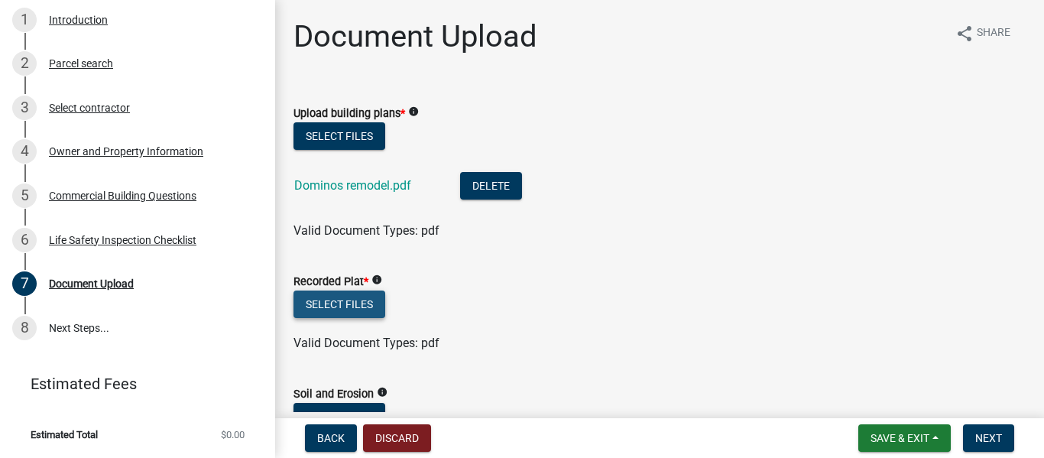
click at [343, 302] on button "Select files" at bounding box center [340, 304] width 92 height 28
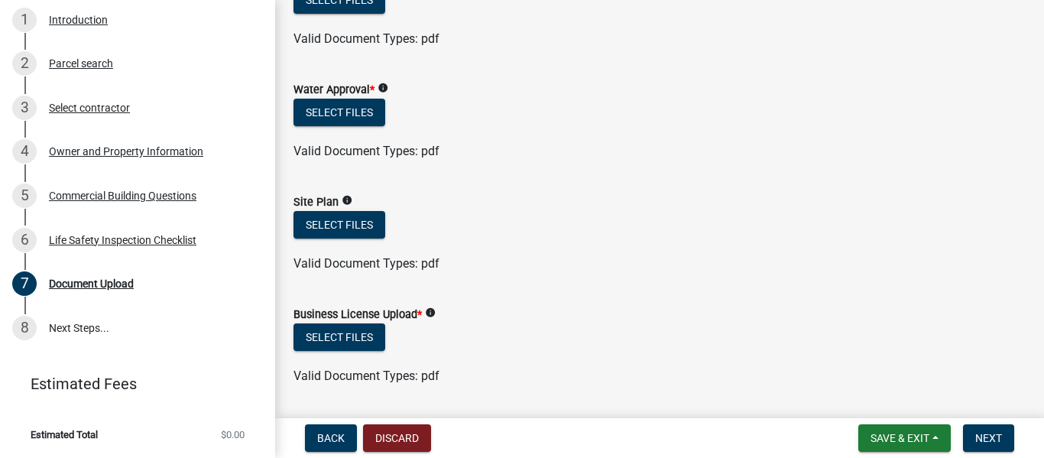
scroll to position [642, 0]
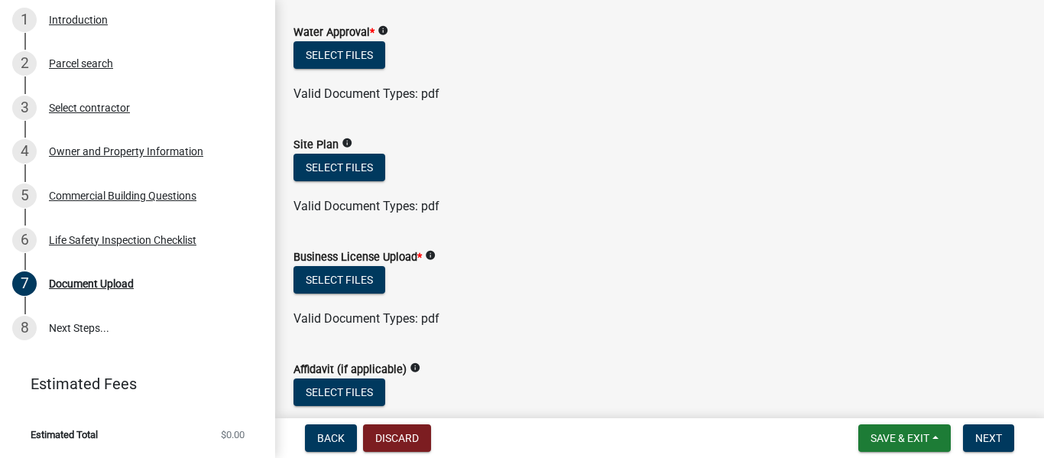
click at [430, 248] on div "Business License Upload * info" at bounding box center [660, 257] width 732 height 18
click at [428, 254] on icon "info" at bounding box center [430, 255] width 11 height 11
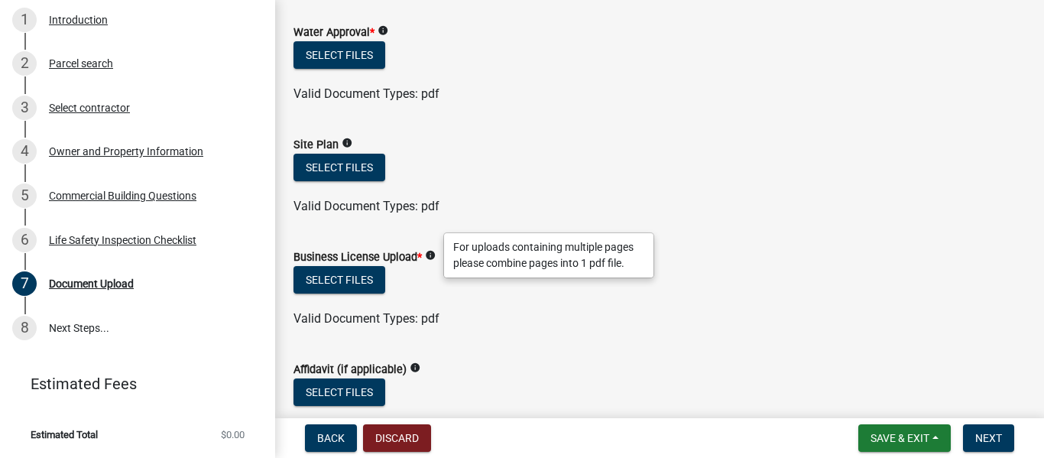
click at [566, 323] on div "Valid Document Types: pdf" at bounding box center [659, 319] width 755 height 18
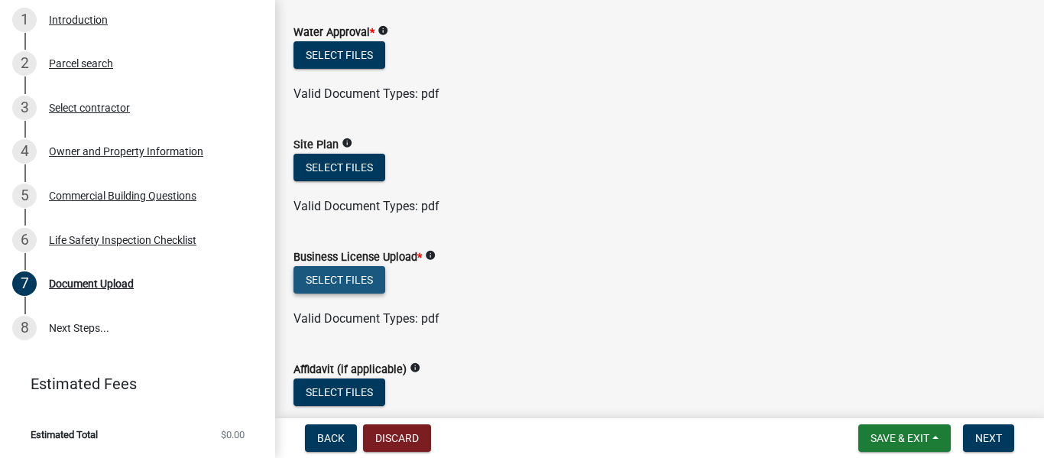
click at [367, 283] on button "Select files" at bounding box center [340, 280] width 92 height 28
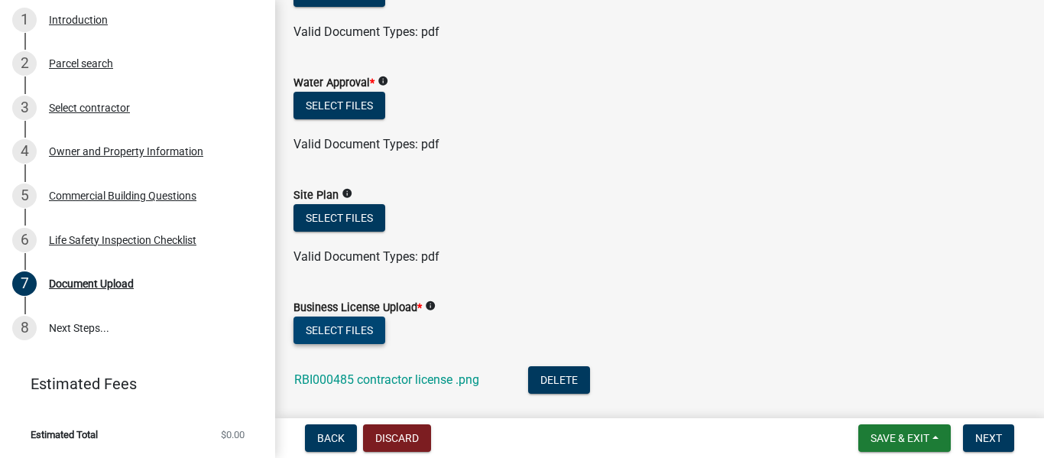
scroll to position [602, 0]
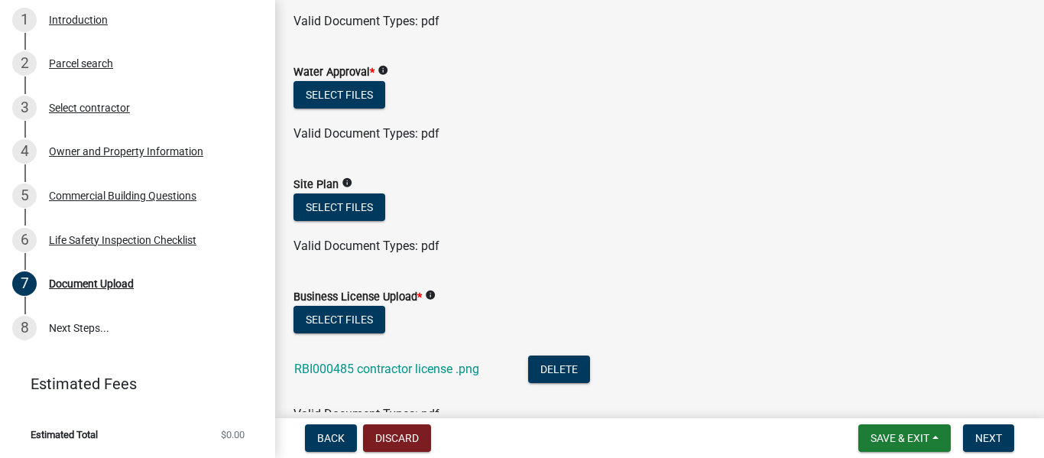
click at [1043, 420] on nav "Back Discard Save & Exit Save Save & Exit Next" at bounding box center [659, 438] width 769 height 40
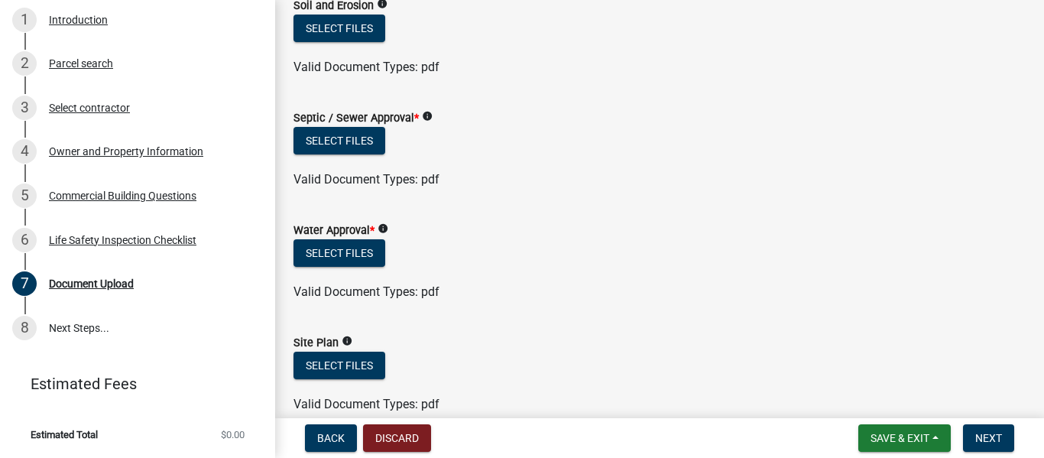
scroll to position [435, 0]
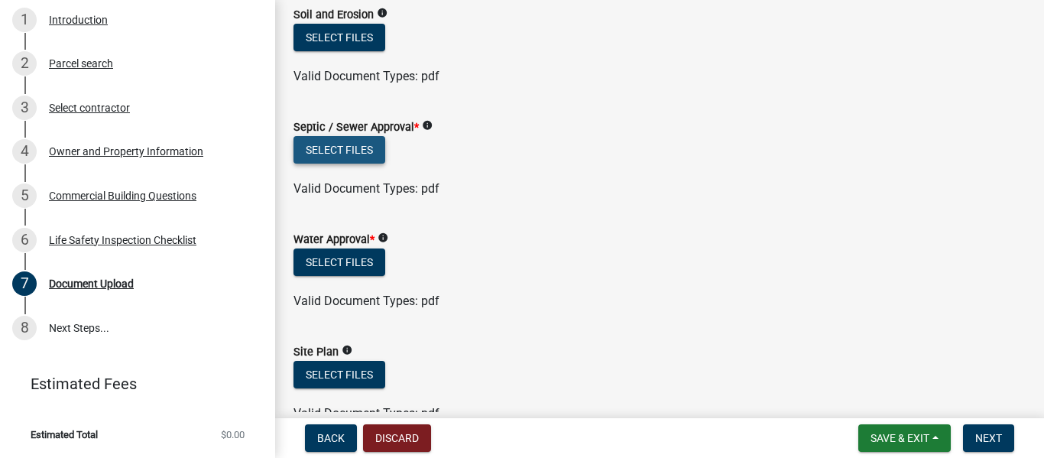
click at [375, 145] on button "Select files" at bounding box center [340, 150] width 92 height 28
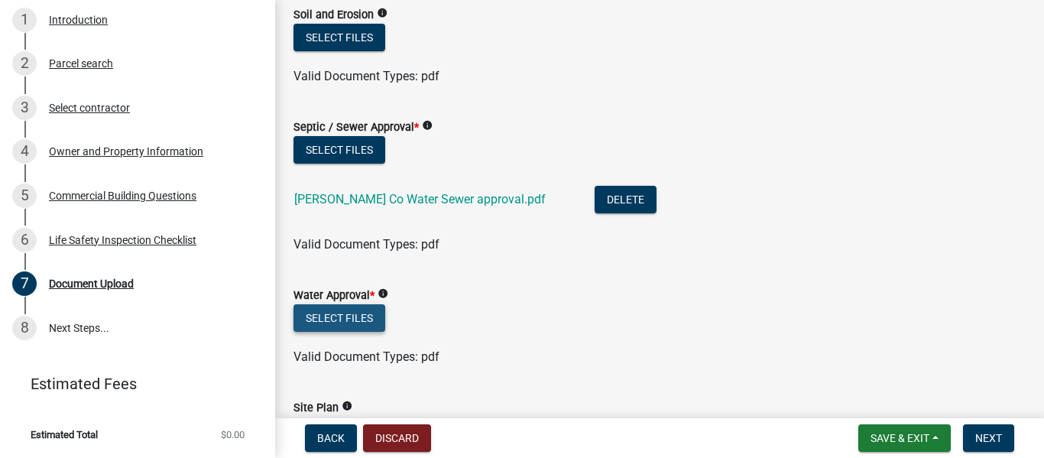
click at [339, 321] on button "Select files" at bounding box center [340, 318] width 92 height 28
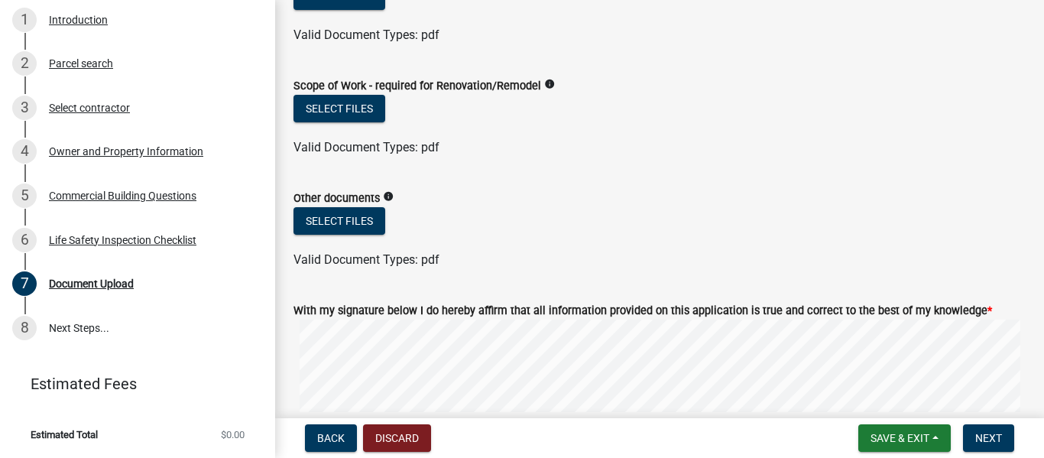
scroll to position [1176, 0]
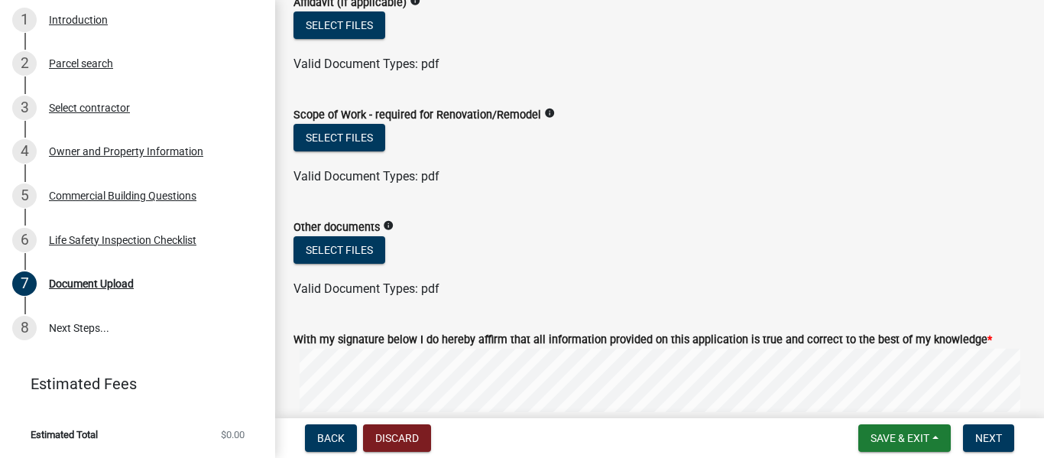
click at [446, 413] on div "Commercial Building Permit 2025-BLDC-45 View Summary Notes 1 Introduction 2 Par…" at bounding box center [522, 229] width 1044 height 458
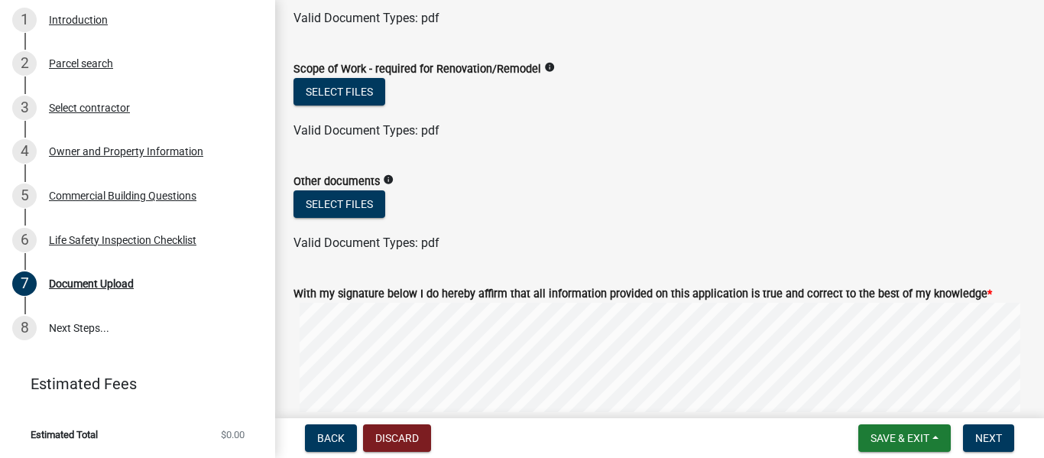
scroll to position [1238, 0]
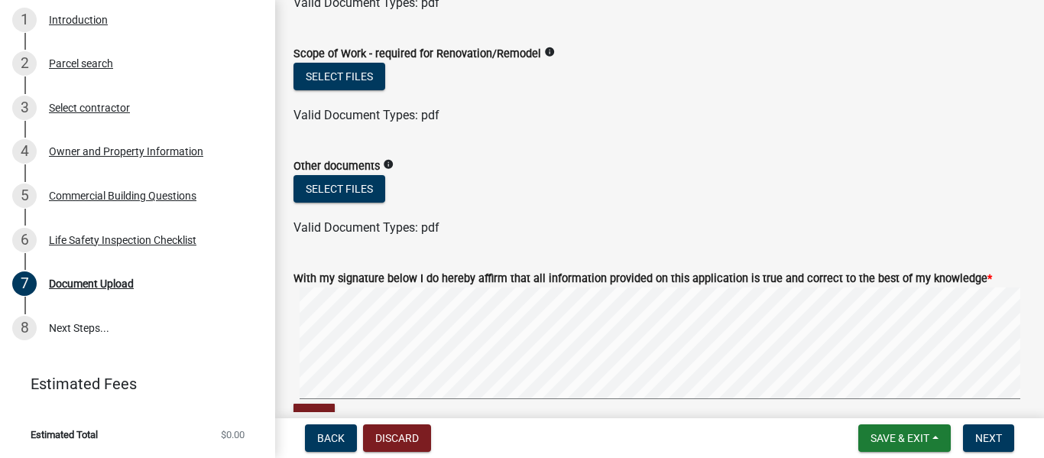
click at [1025, 420] on nav "Back Discard Save & Exit Save Save & Exit Next" at bounding box center [659, 438] width 769 height 40
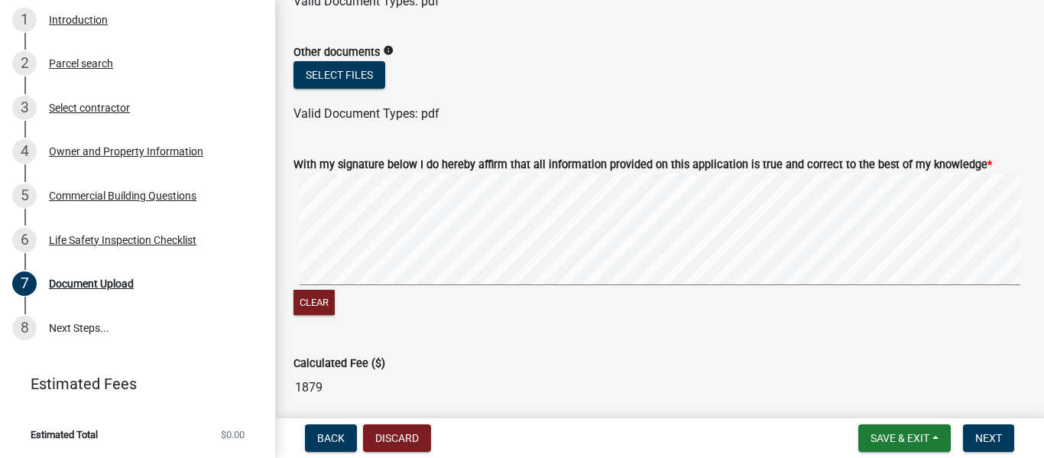
scroll to position [1453, 0]
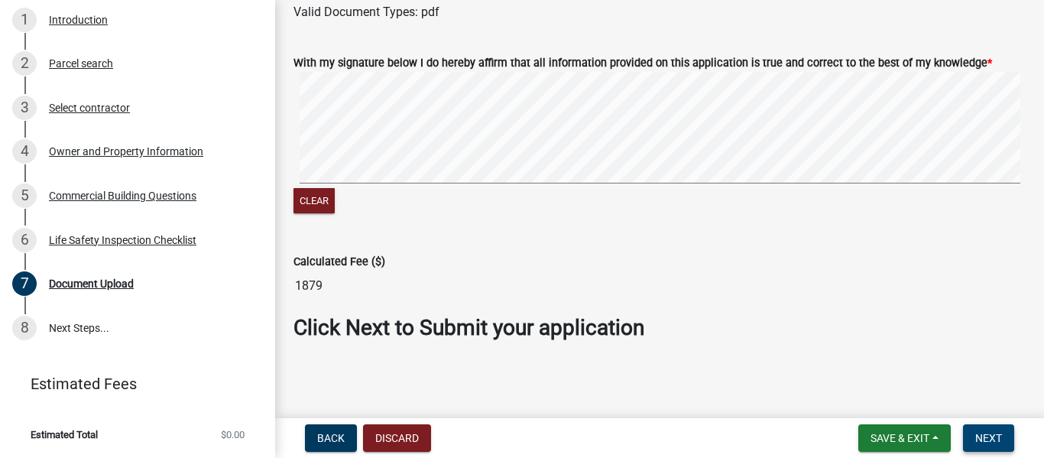
click at [1000, 442] on span "Next" at bounding box center [988, 438] width 27 height 12
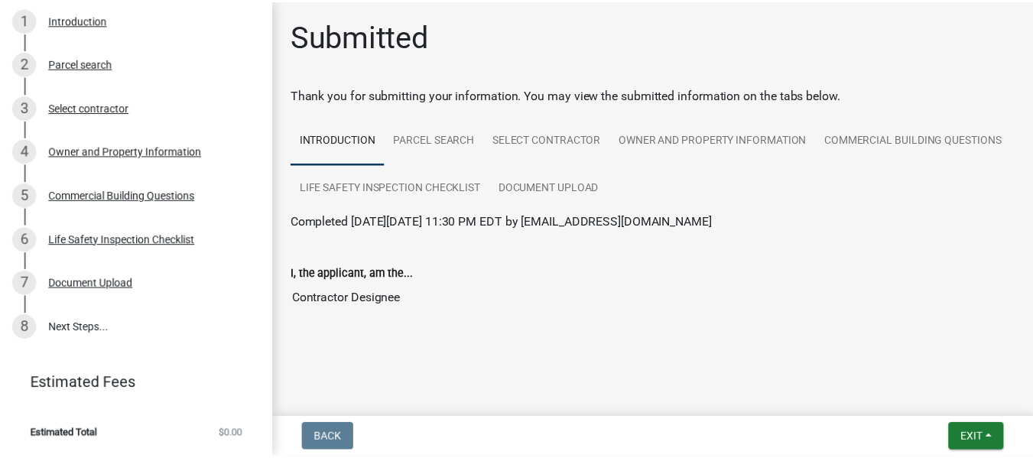
scroll to position [0, 0]
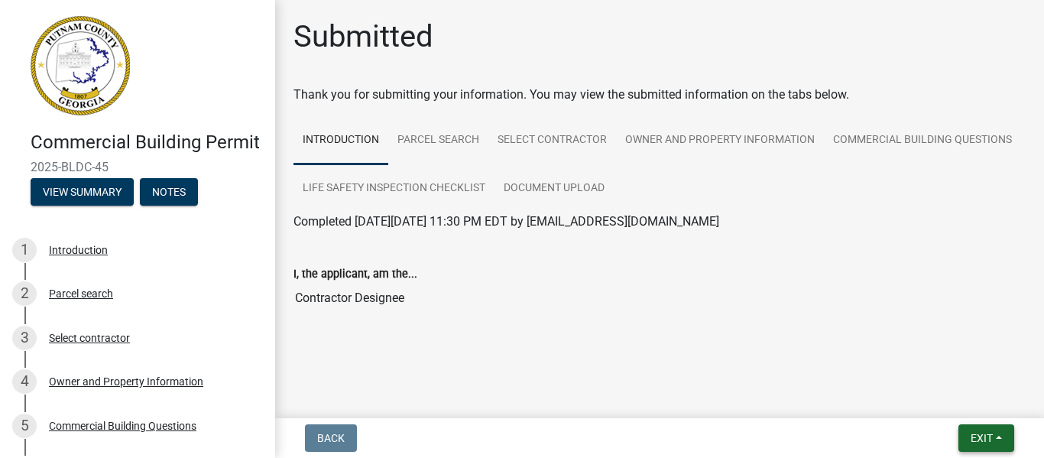
click at [1006, 437] on button "Exit" at bounding box center [987, 438] width 56 height 28
click at [942, 398] on button "Save & Exit" at bounding box center [953, 398] width 122 height 37
